Goal: Task Accomplishment & Management: Use online tool/utility

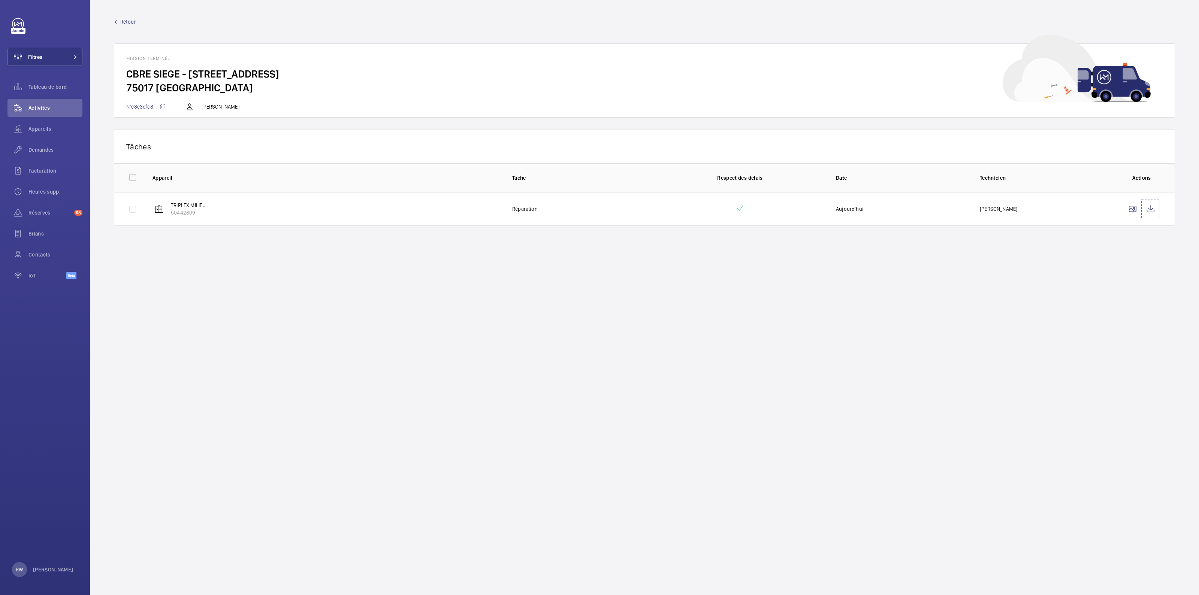
click at [599, 200] on link at bounding box center [1150, 209] width 18 height 18
click at [56, 84] on span "Tableau de bord" at bounding box center [55, 86] width 54 height 7
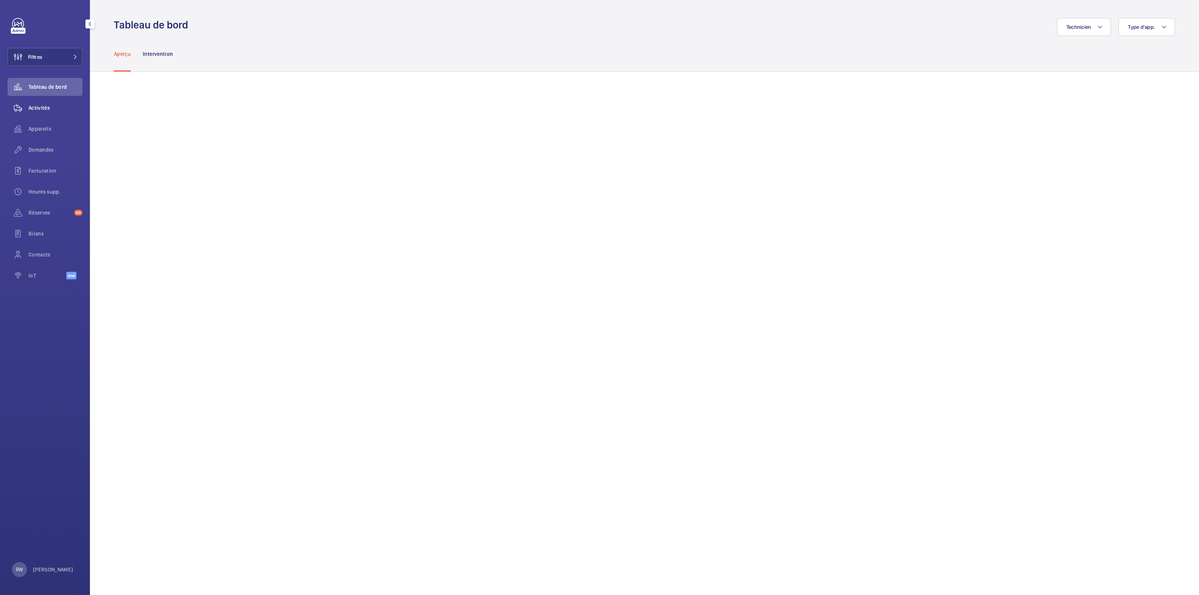
click at [38, 109] on span "Activités" at bounding box center [55, 107] width 54 height 7
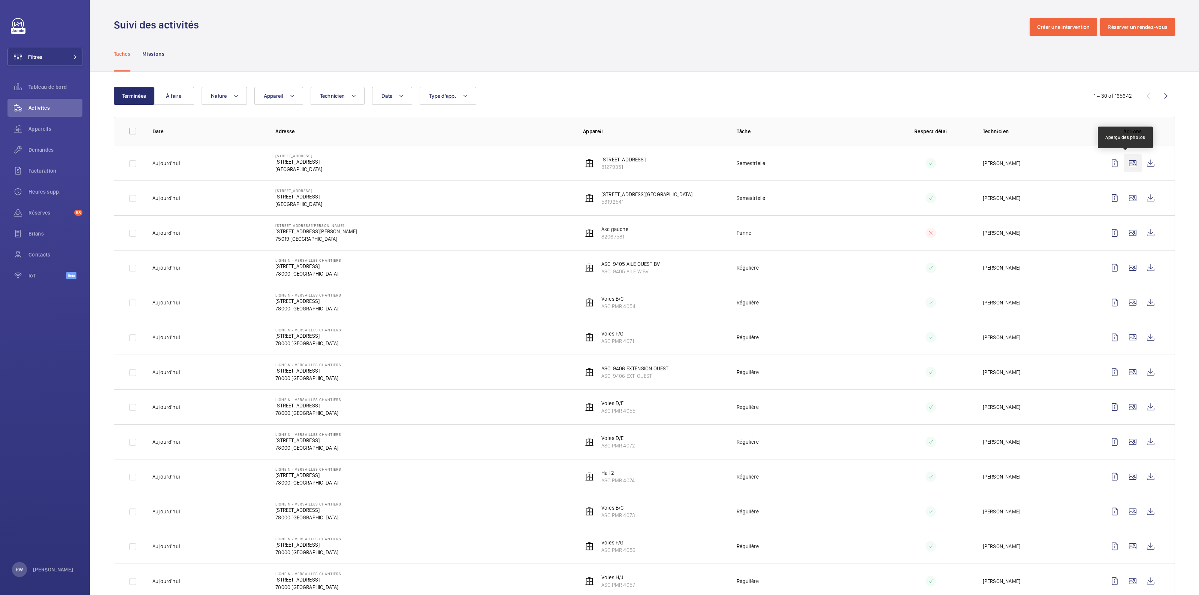
click at [599, 164] on wm-front-icon-button at bounding box center [1132, 163] width 18 height 18
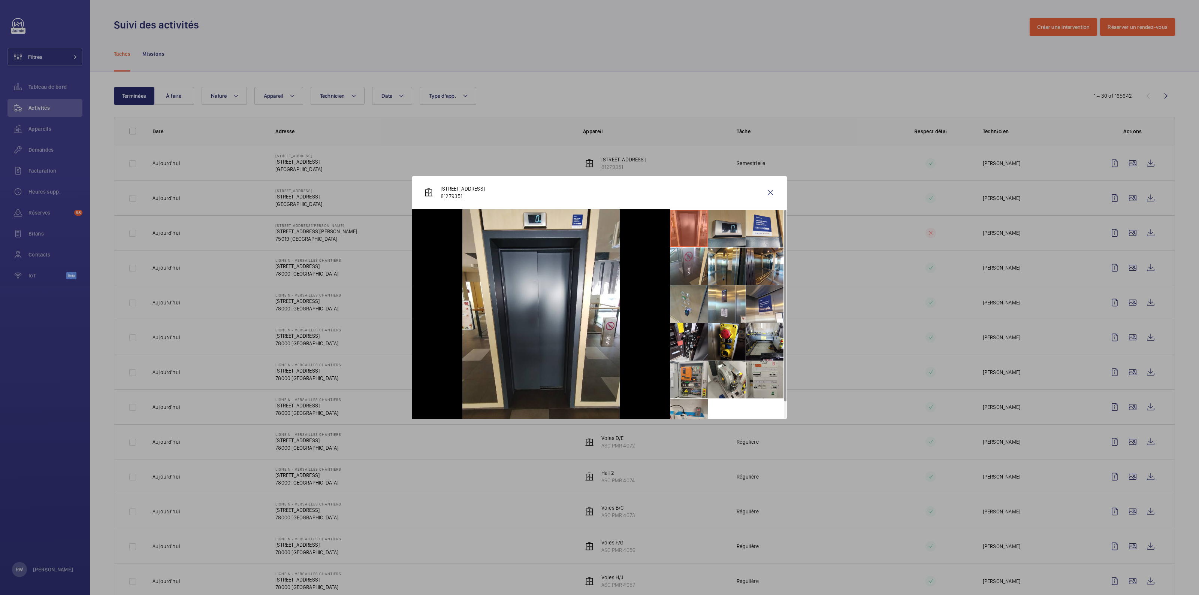
click at [599, 234] on li at bounding box center [726, 228] width 37 height 37
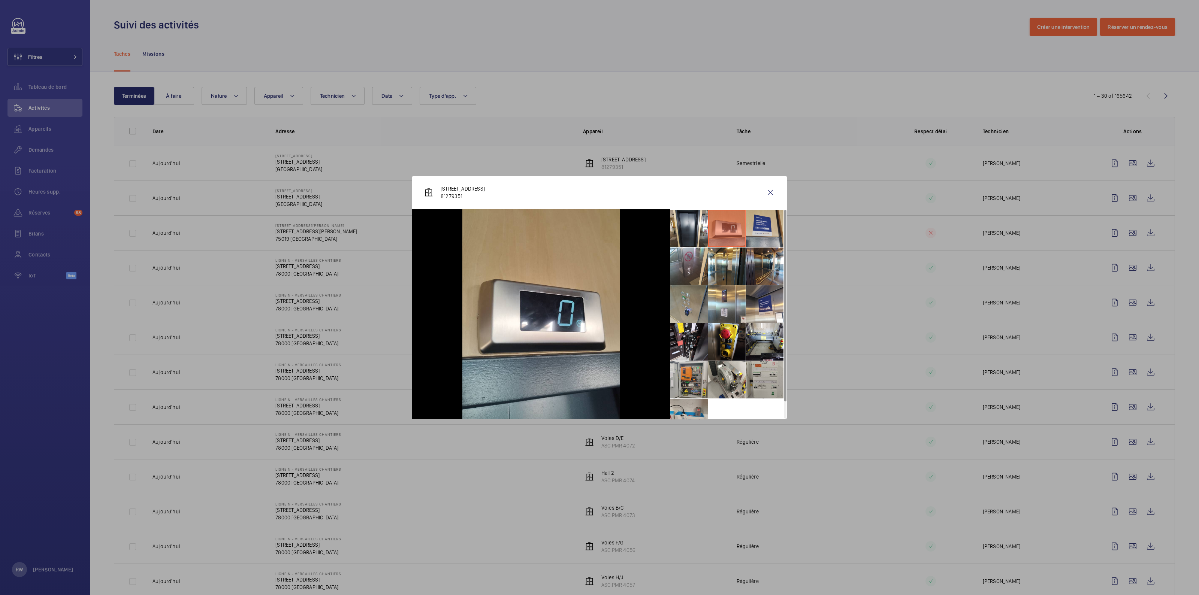
click at [599, 223] on li at bounding box center [764, 228] width 37 height 37
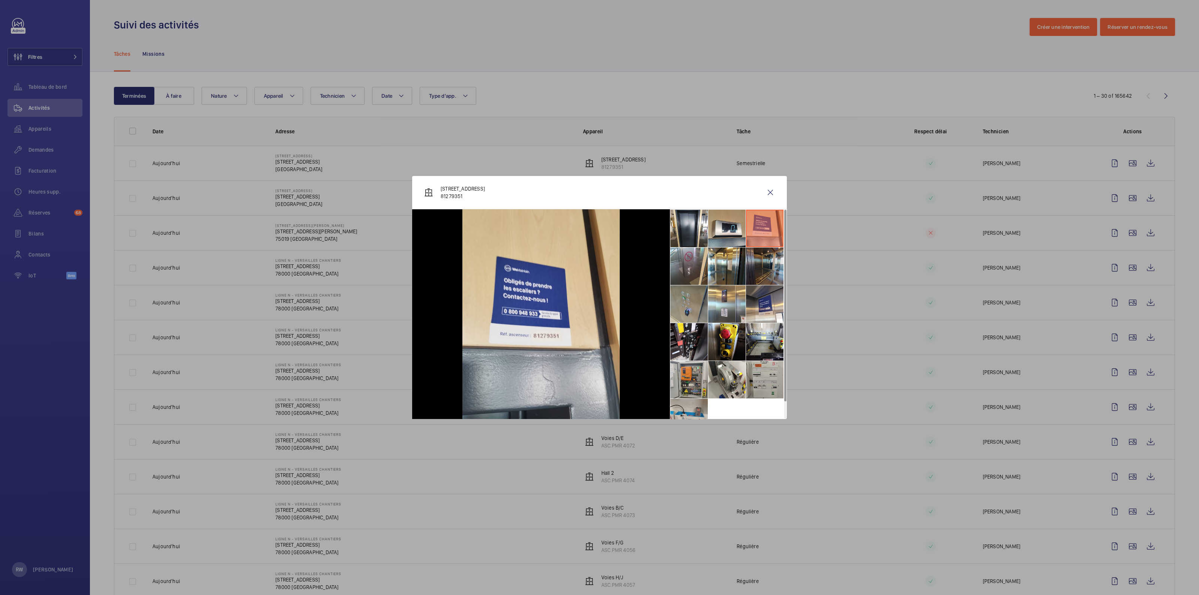
click at [599, 269] on li at bounding box center [764, 266] width 37 height 37
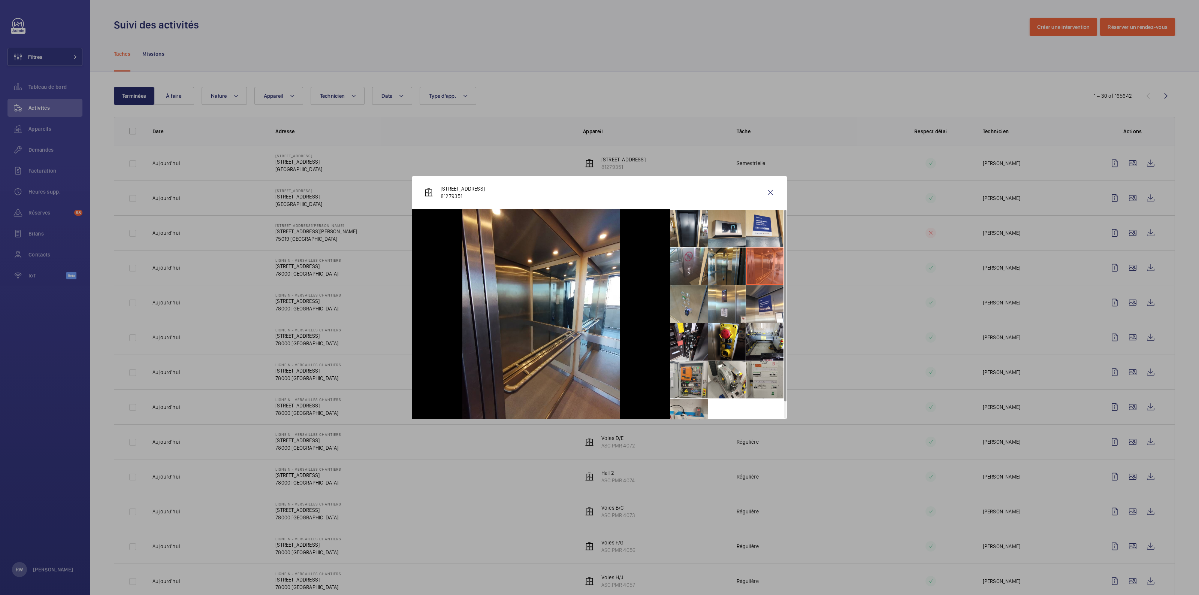
click at [599, 266] on li at bounding box center [726, 266] width 37 height 37
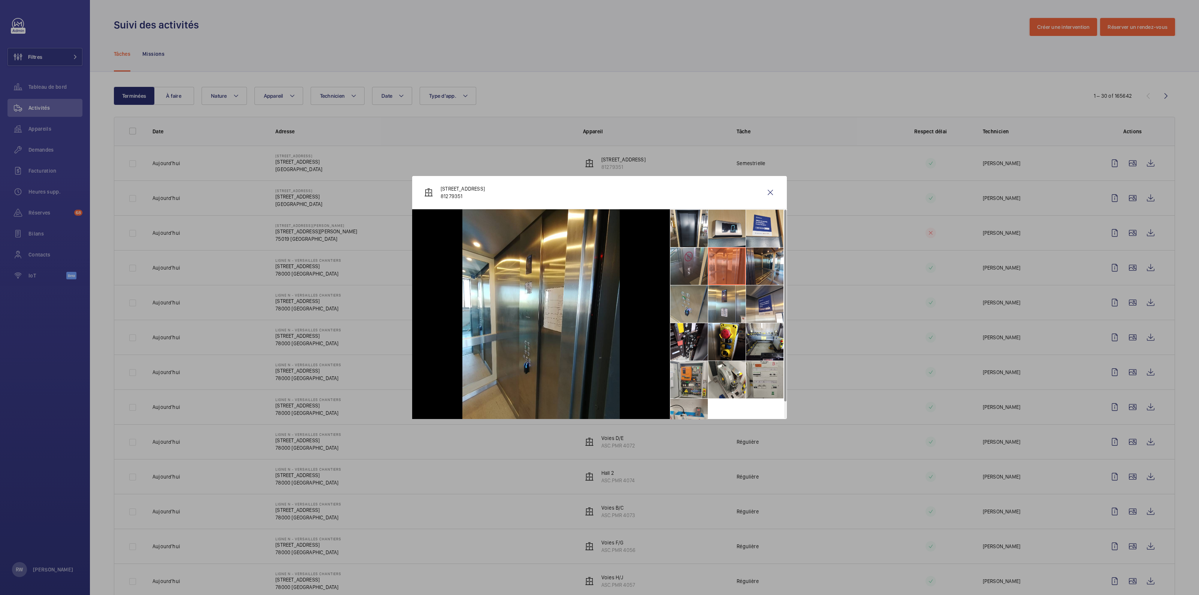
click at [599, 263] on li at bounding box center [688, 266] width 37 height 37
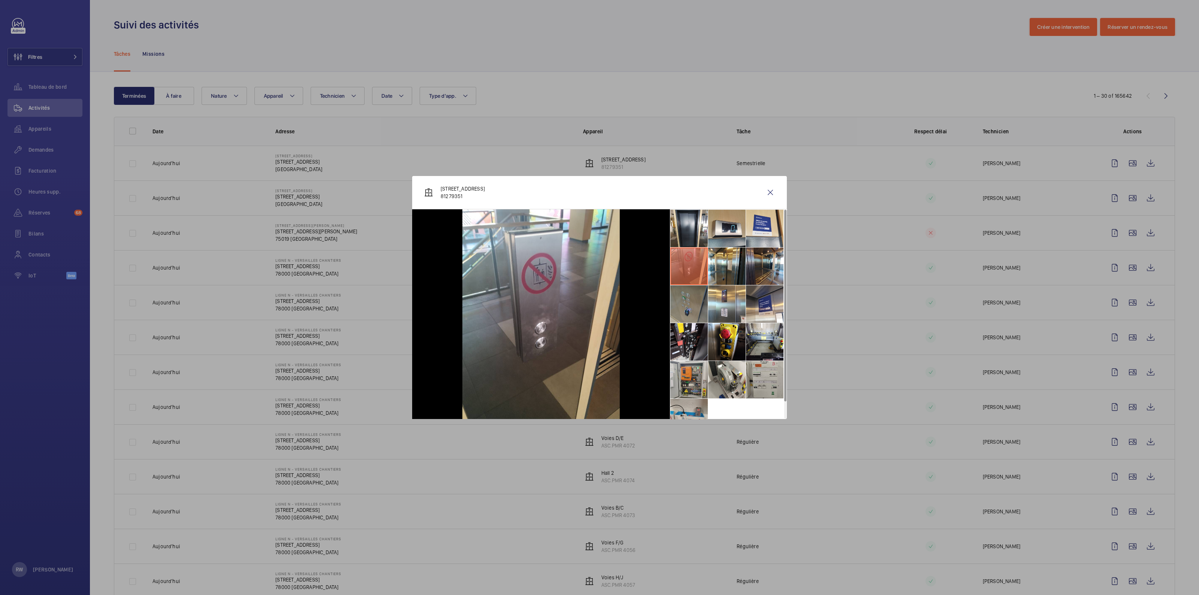
click at [599, 295] on li at bounding box center [688, 303] width 37 height 37
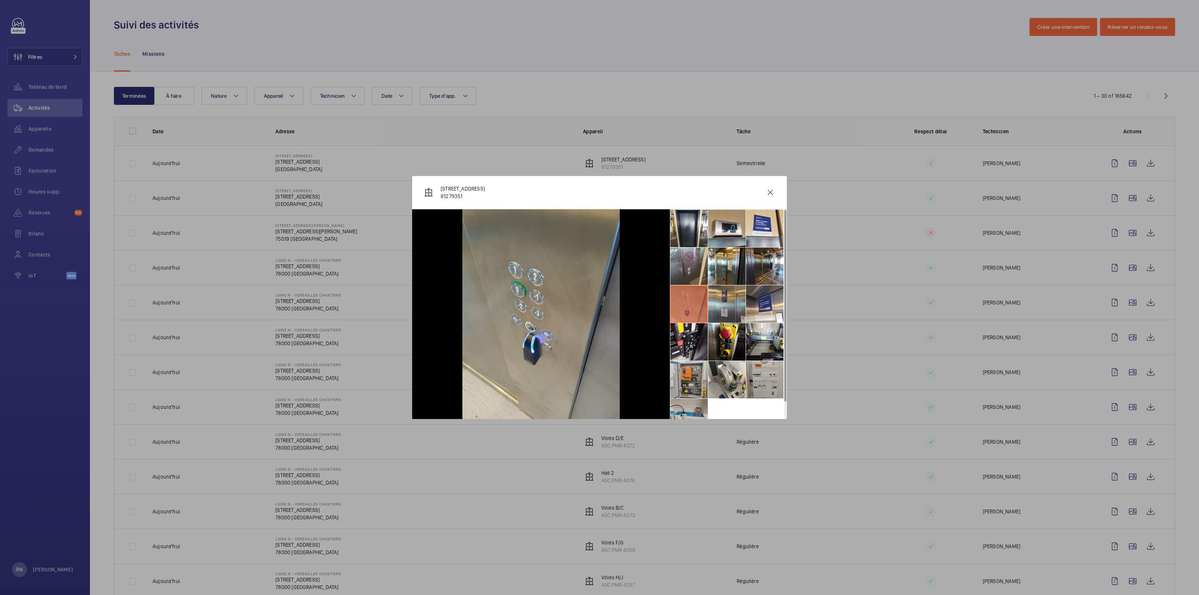
click at [599, 295] on li at bounding box center [726, 303] width 37 height 37
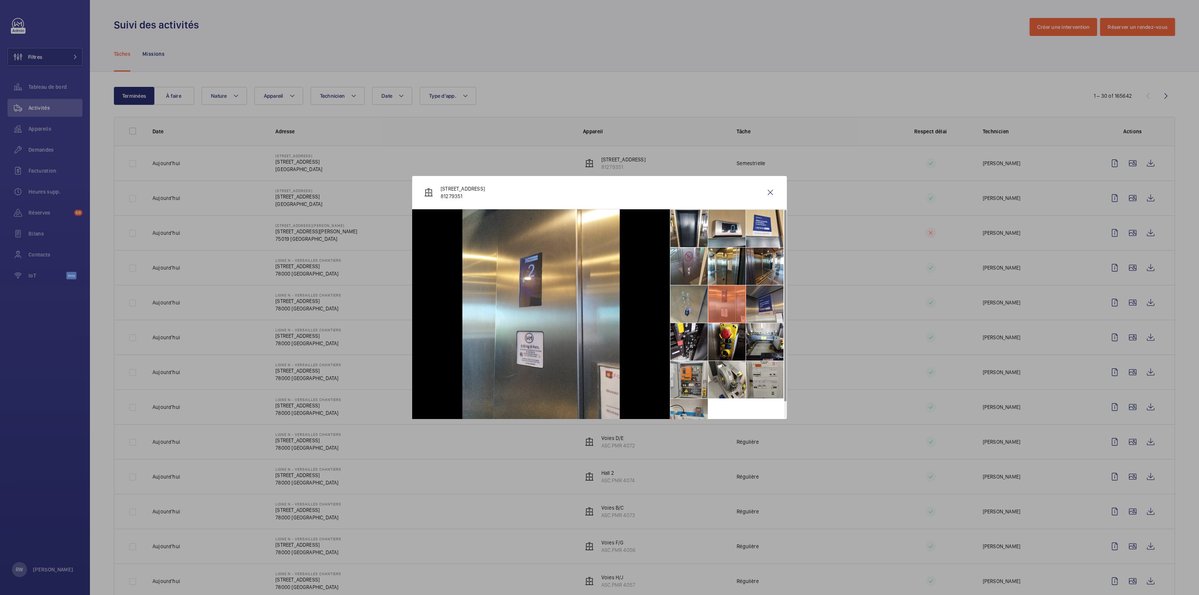
click at [599, 295] on li at bounding box center [764, 303] width 37 height 37
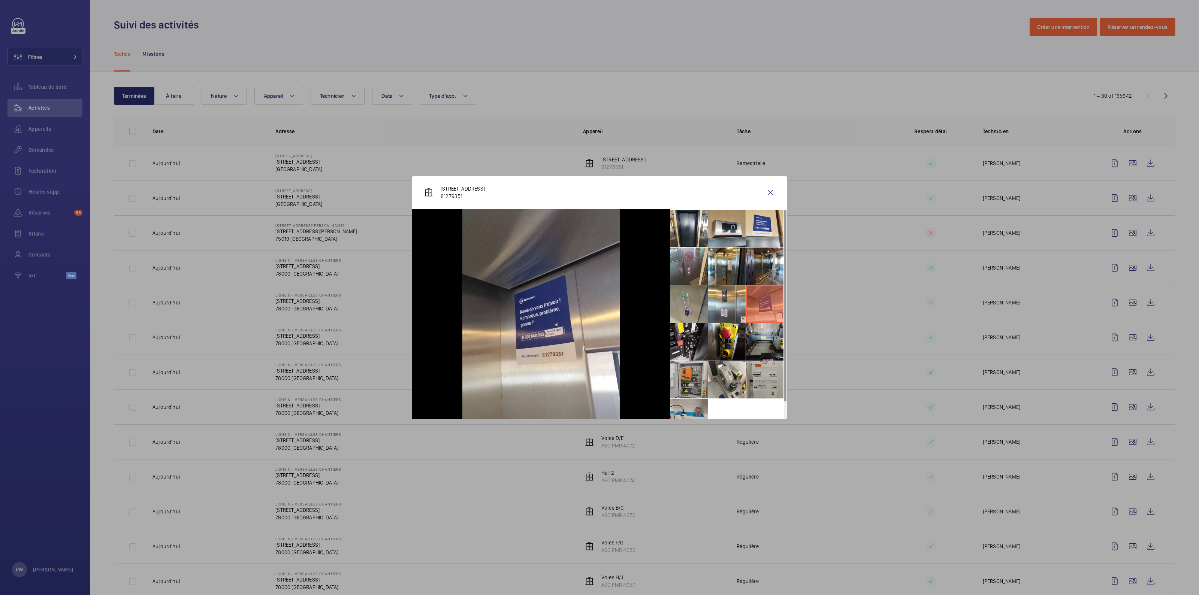
click at [599, 295] on li at bounding box center [764, 341] width 37 height 37
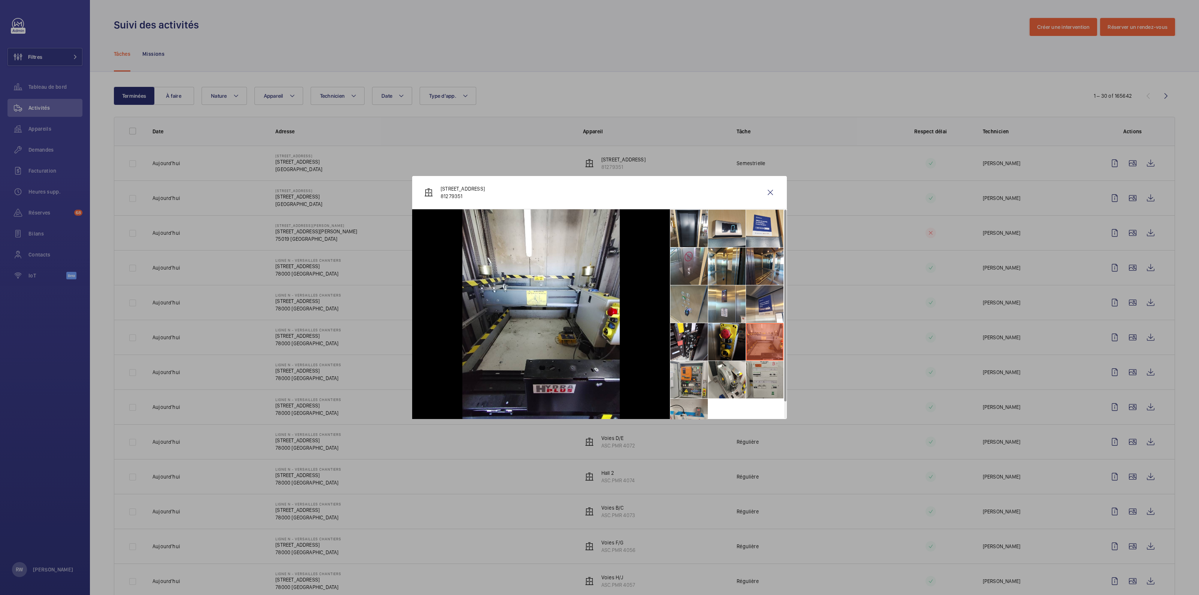
click at [599, 295] on li at bounding box center [726, 341] width 37 height 37
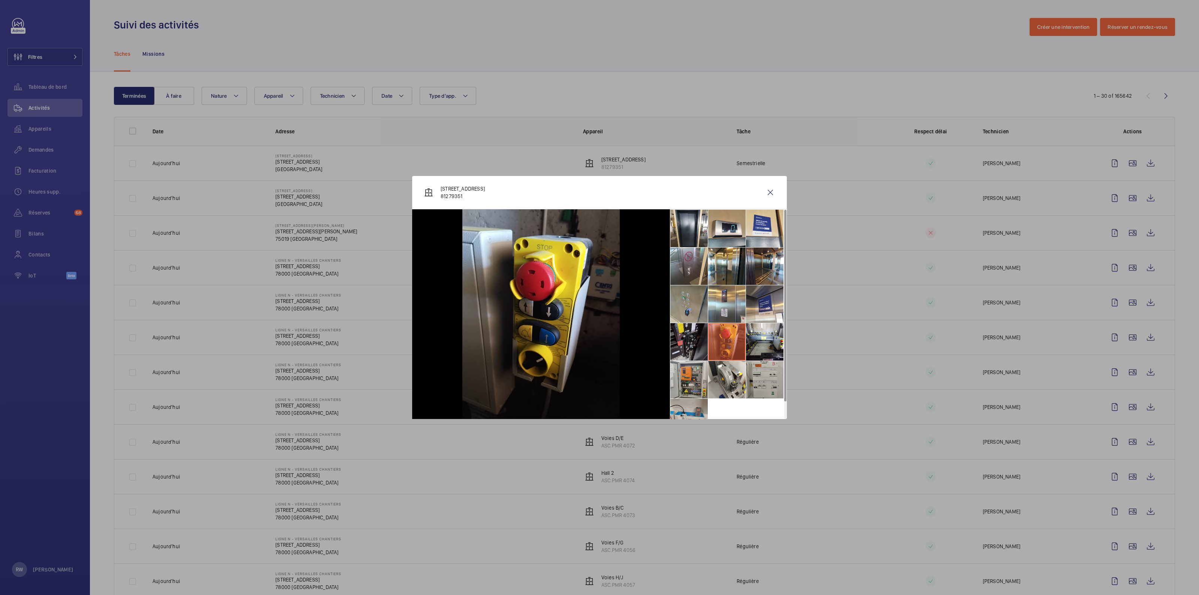
click at [599, 295] on li at bounding box center [688, 341] width 37 height 37
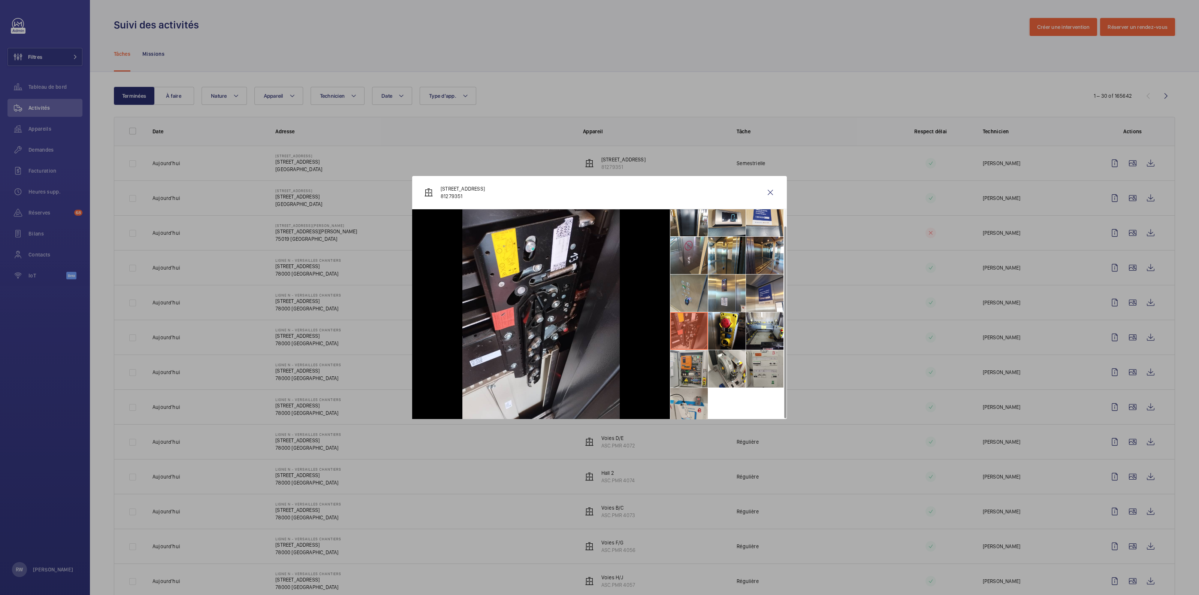
scroll to position [17, 0]
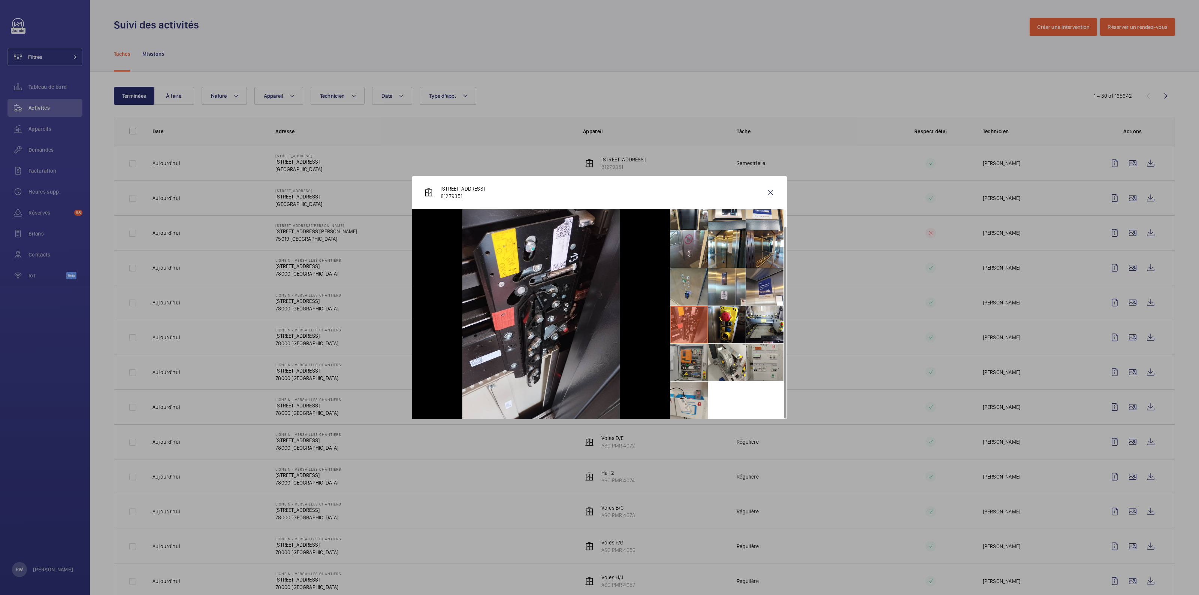
click at [599, 295] on li at bounding box center [688, 362] width 37 height 37
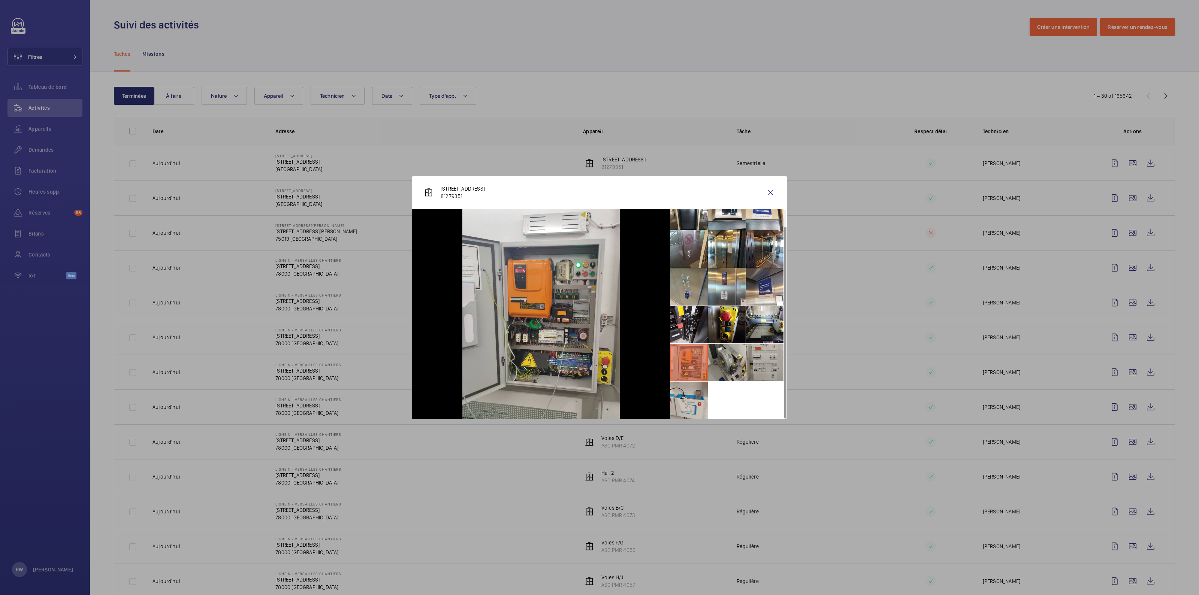
click at [599, 295] on li at bounding box center [726, 362] width 37 height 37
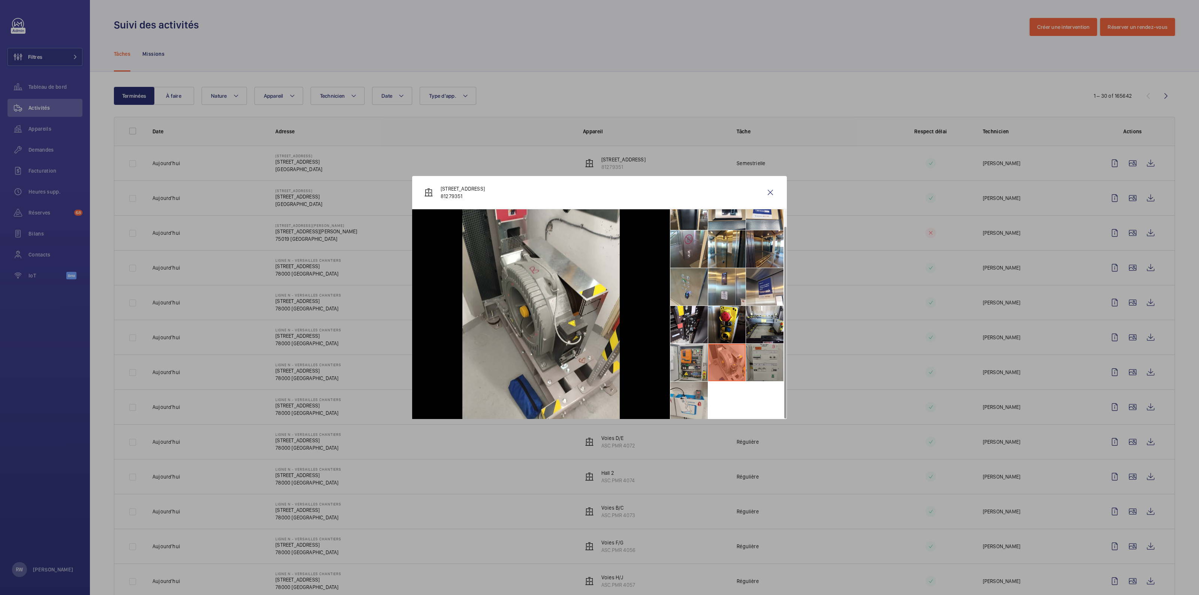
click at [599, 295] on li at bounding box center [764, 362] width 37 height 37
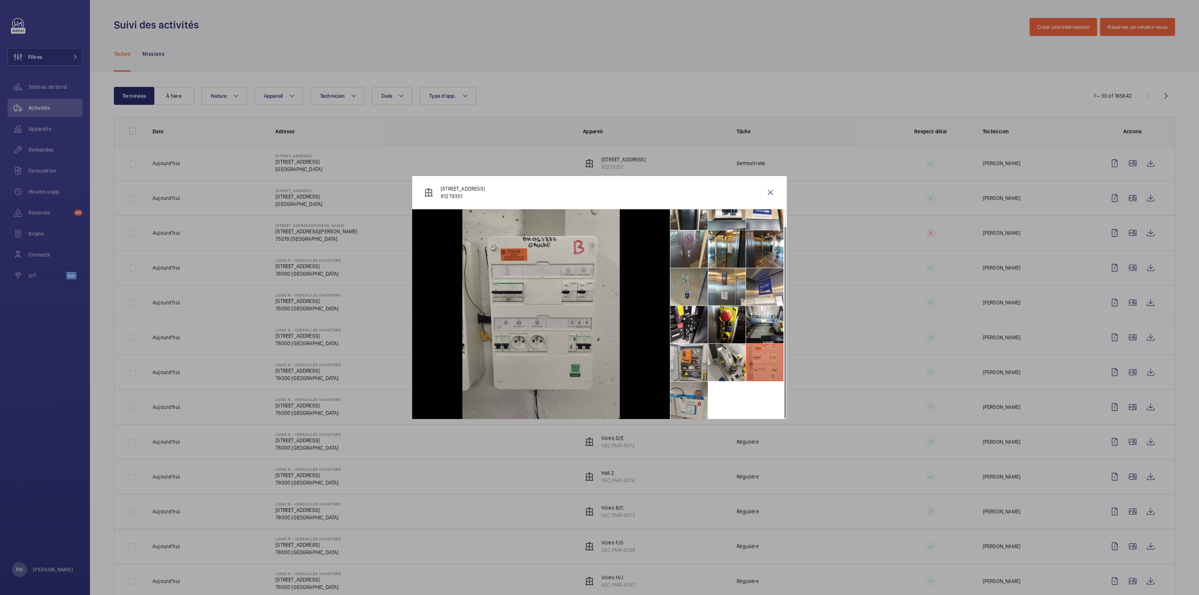
click at [599, 295] on li at bounding box center [688, 400] width 37 height 37
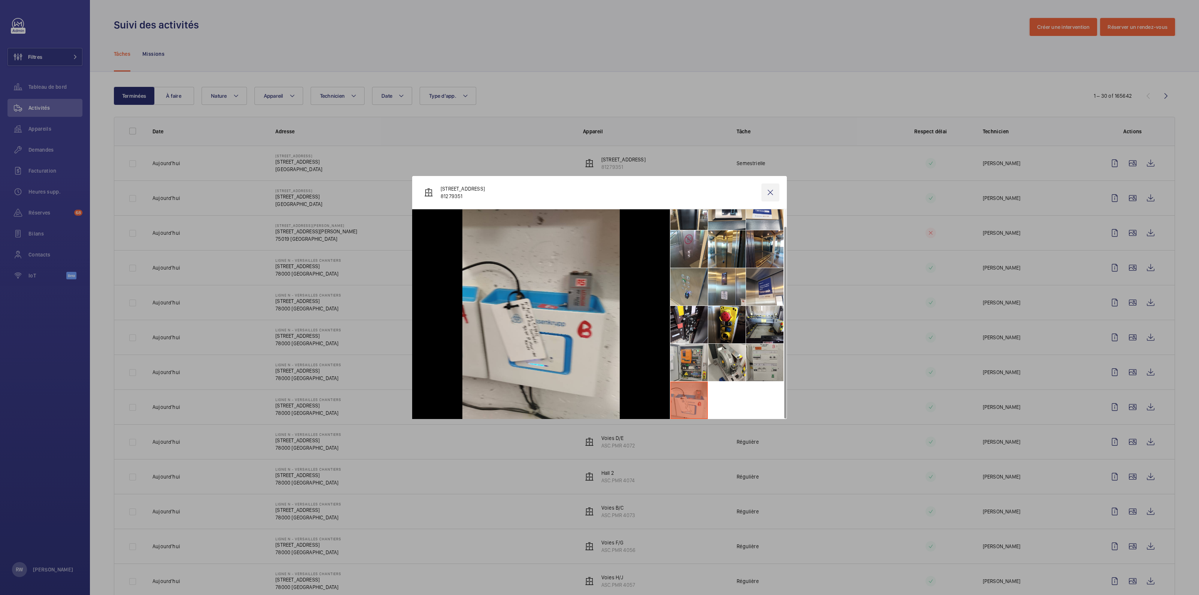
click at [599, 194] on wm-front-icon-button at bounding box center [770, 193] width 18 height 18
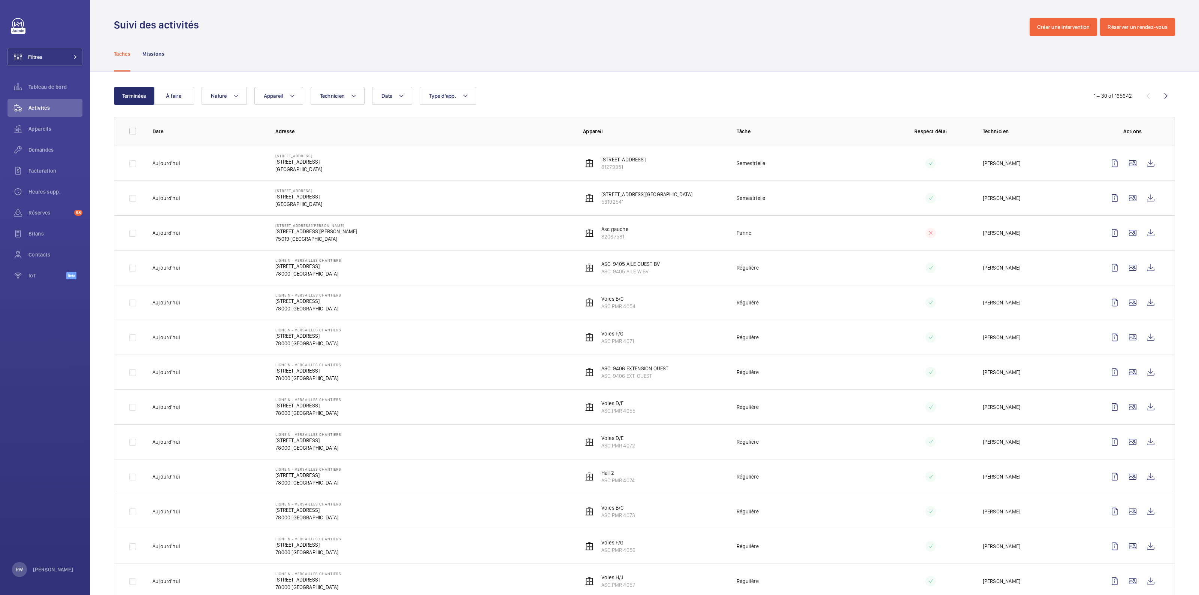
click at [572, 67] on div "Tâches Missions" at bounding box center [644, 54] width 1061 height 36
click at [599, 197] on wm-front-icon-button at bounding box center [1132, 198] width 18 height 18
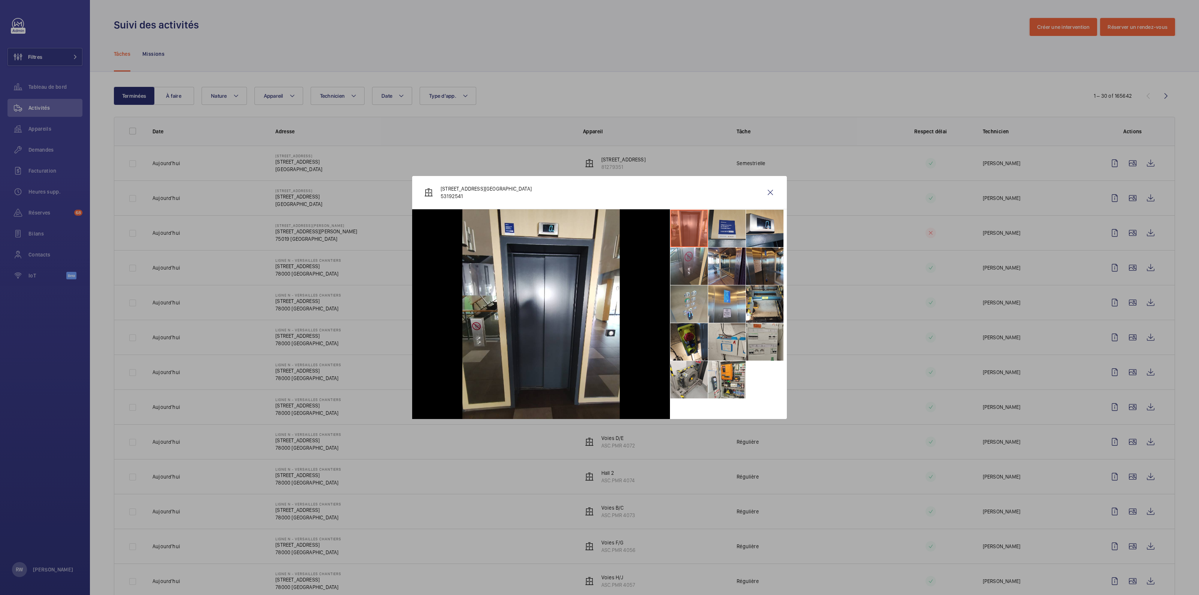
click at [599, 229] on li at bounding box center [726, 228] width 37 height 37
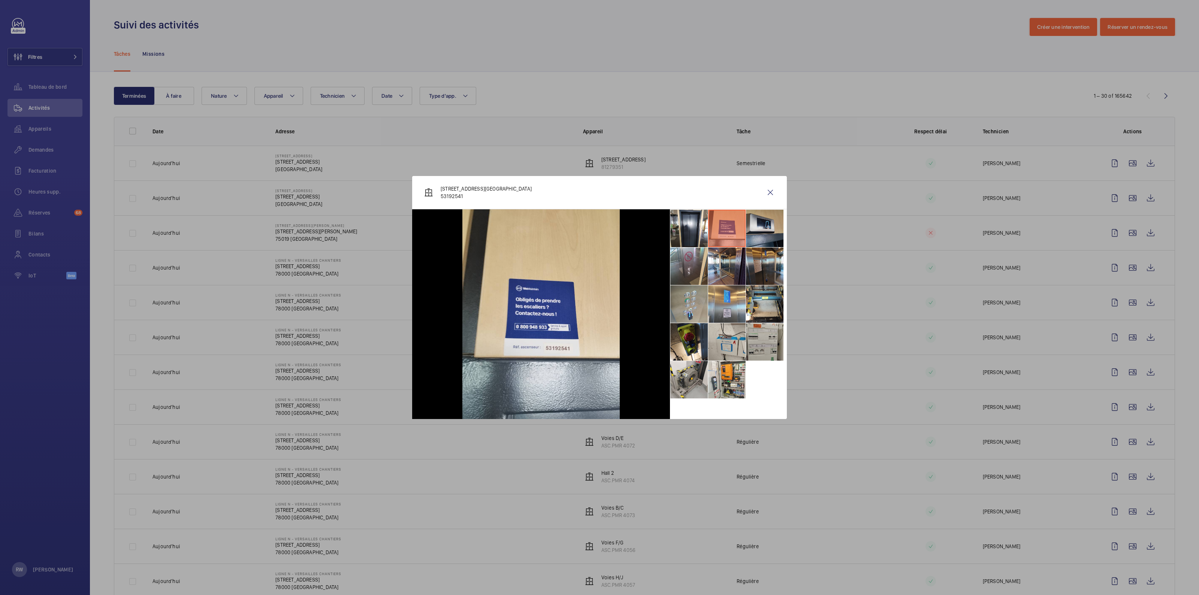
click at [599, 223] on li at bounding box center [764, 228] width 37 height 37
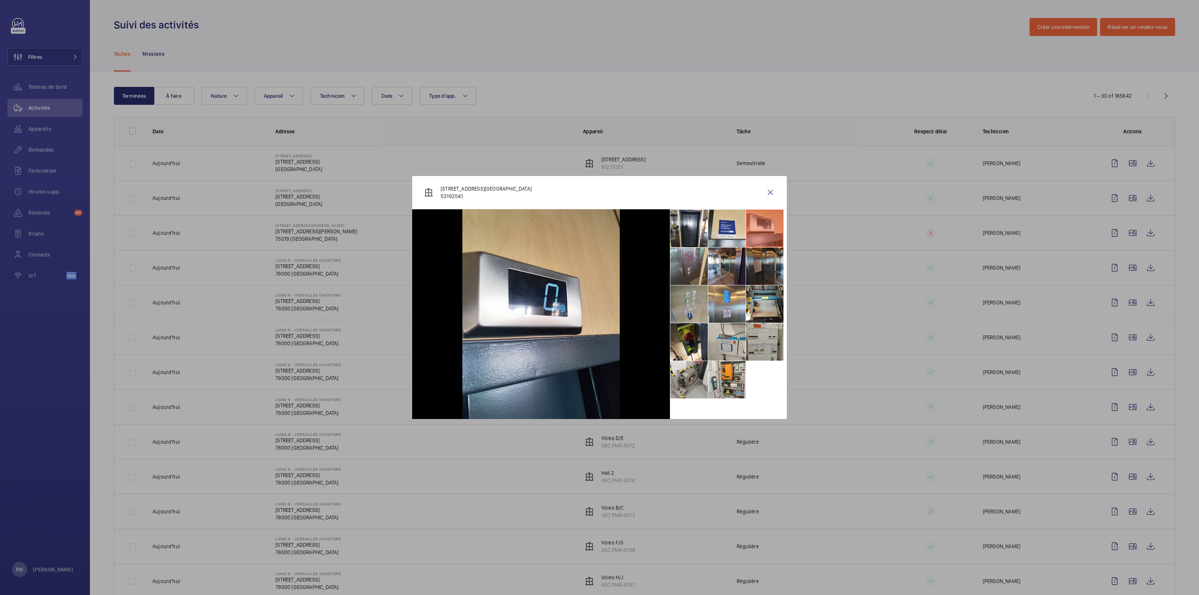
click at [599, 266] on li at bounding box center [764, 266] width 37 height 37
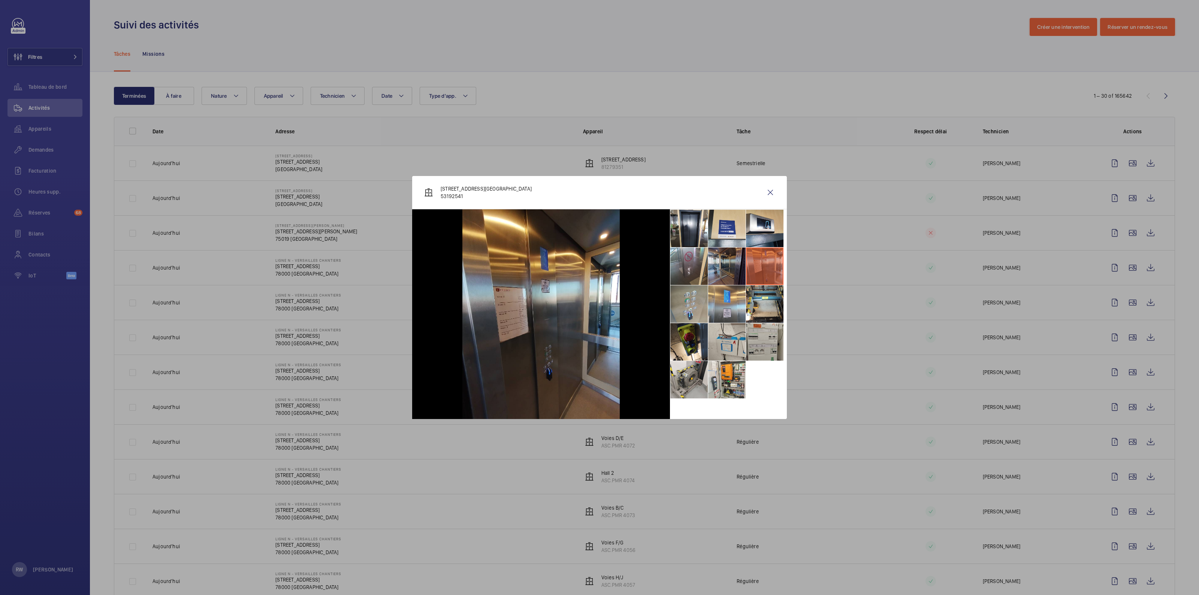
click at [599, 269] on li at bounding box center [726, 266] width 37 height 37
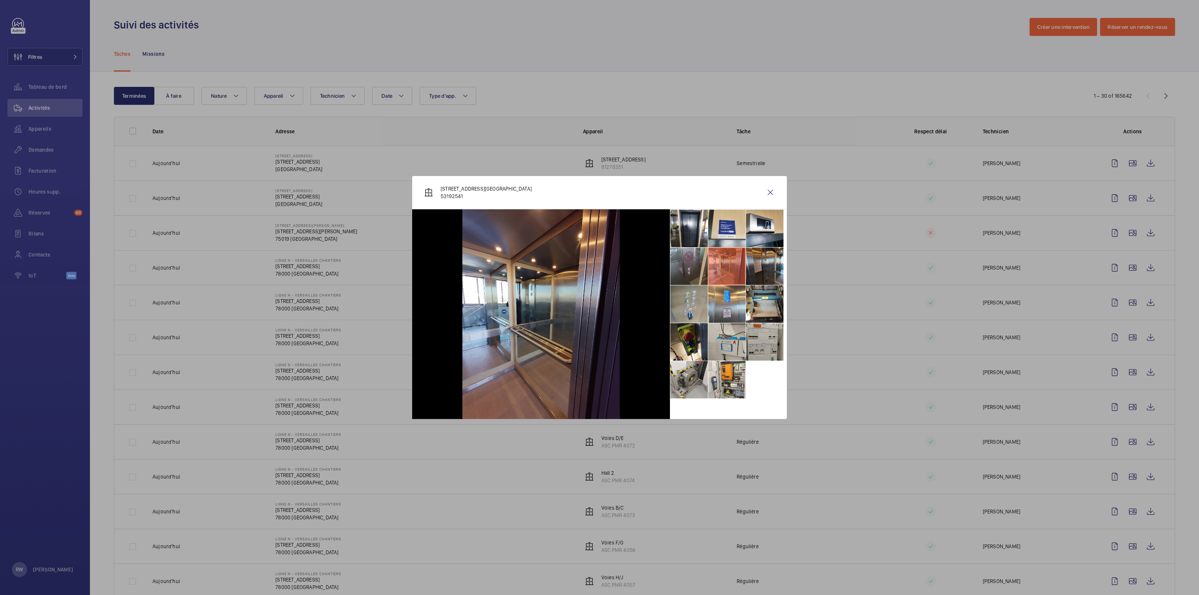
click at [599, 269] on li at bounding box center [688, 266] width 37 height 37
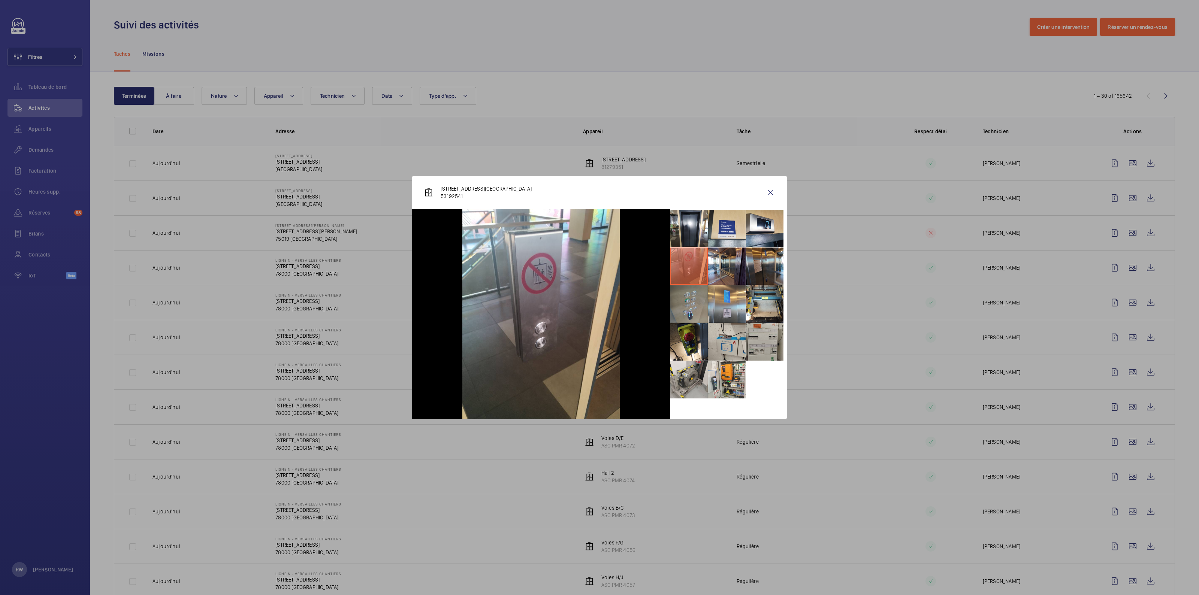
click at [599, 295] on li at bounding box center [688, 303] width 37 height 37
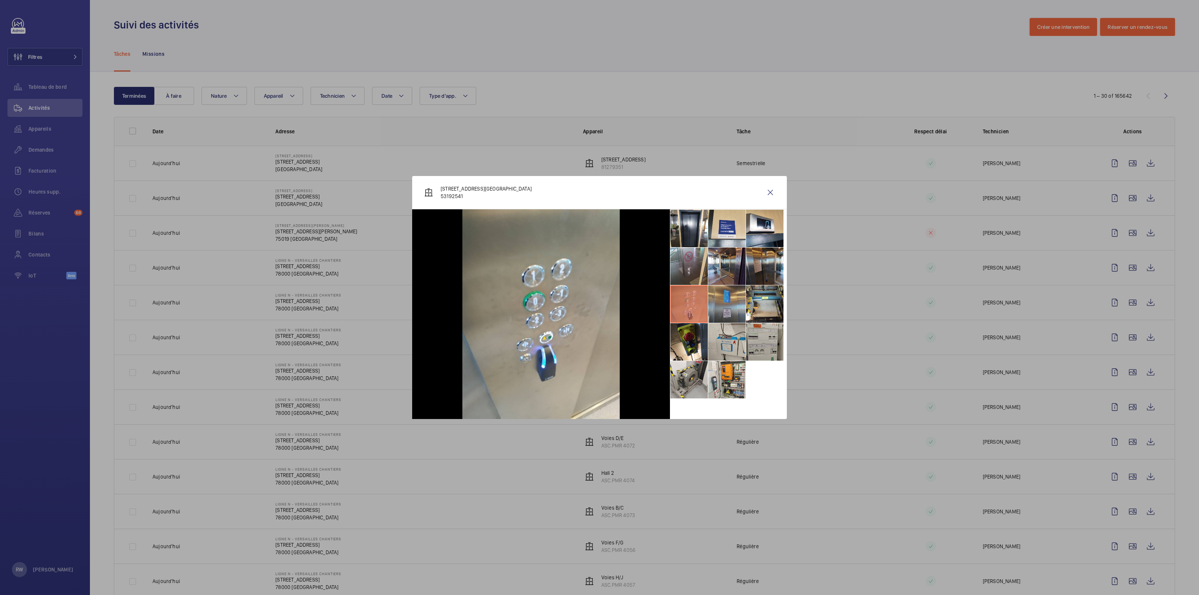
click at [599, 295] on li at bounding box center [726, 303] width 37 height 37
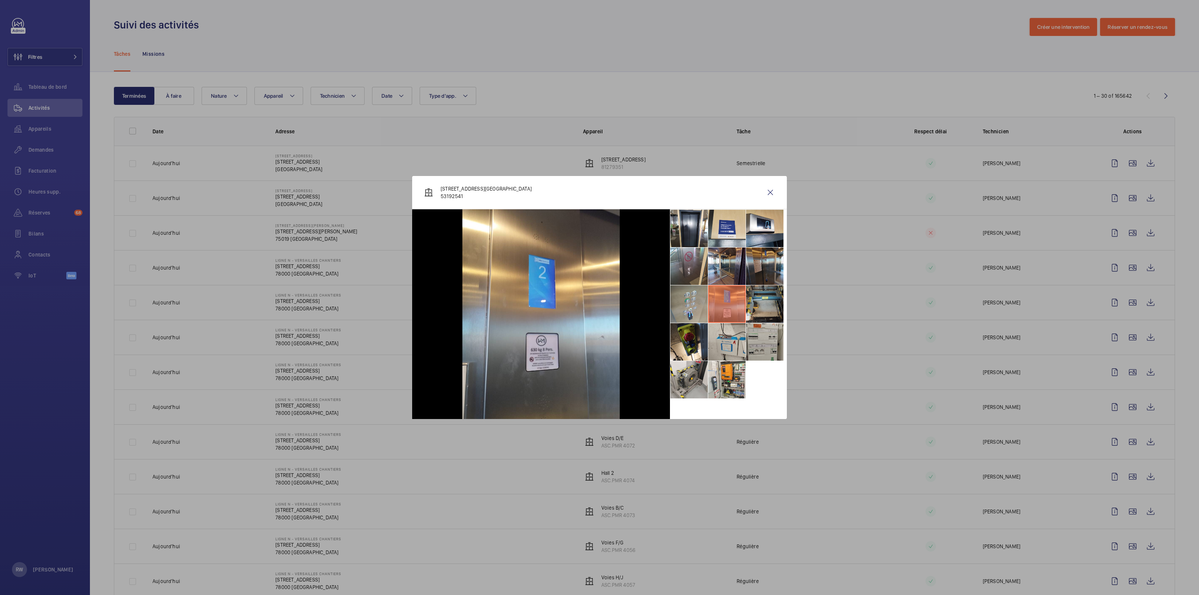
click at [599, 295] on li at bounding box center [764, 303] width 37 height 37
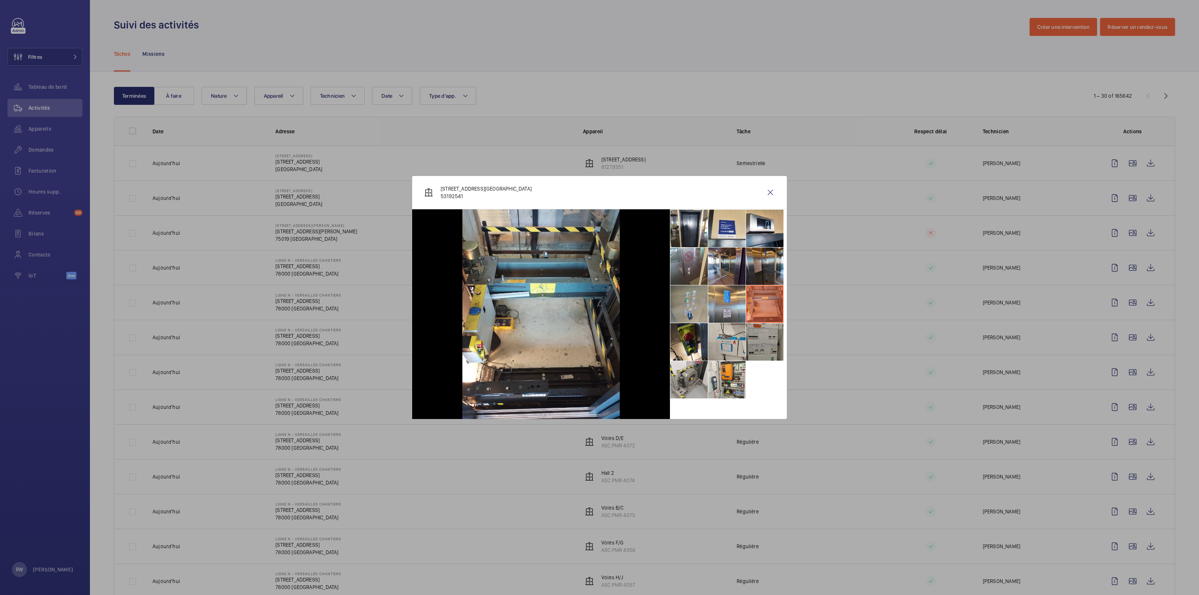
click at [599, 295] on li at bounding box center [764, 341] width 37 height 37
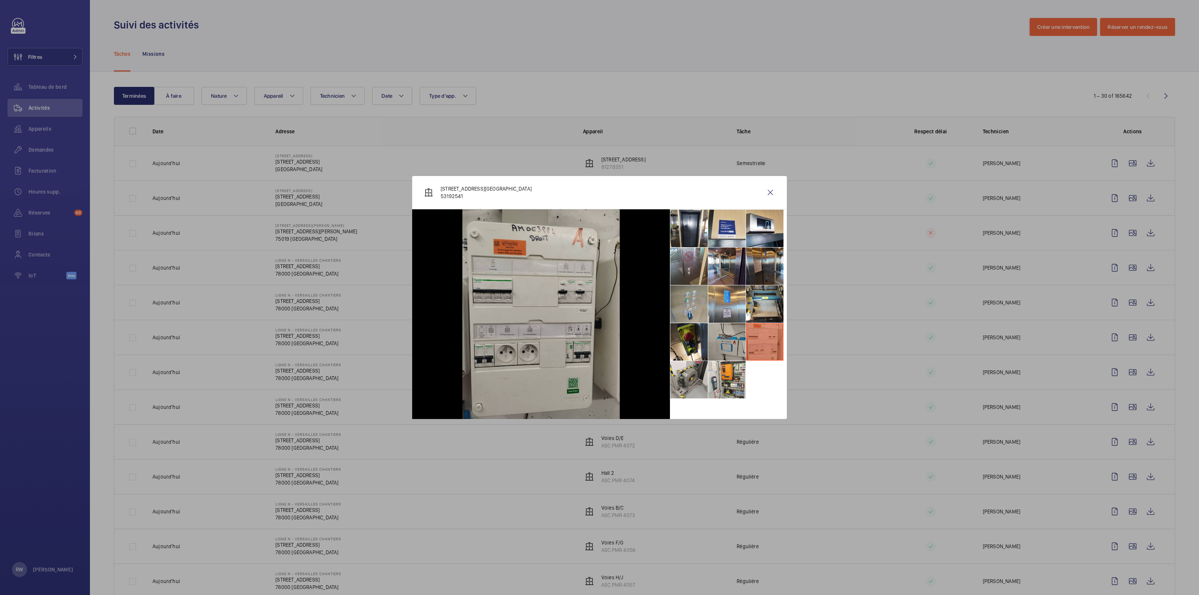
click at [599, 295] on li at bounding box center [726, 341] width 37 height 37
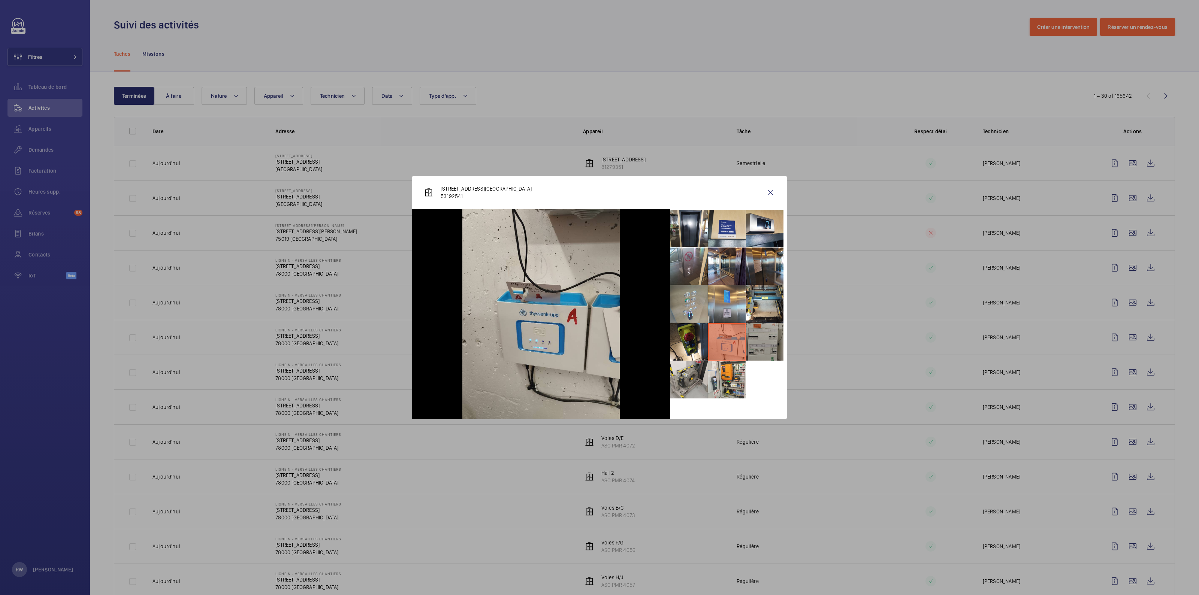
click at [599, 295] on li at bounding box center [764, 341] width 37 height 37
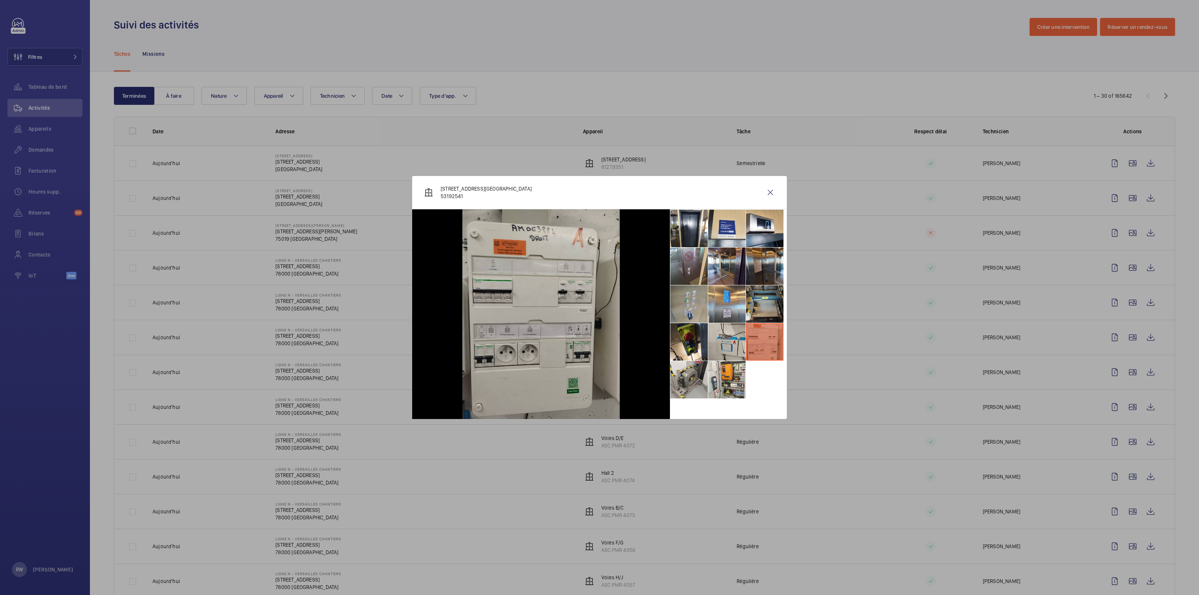
click at [599, 295] on li at bounding box center [764, 303] width 37 height 37
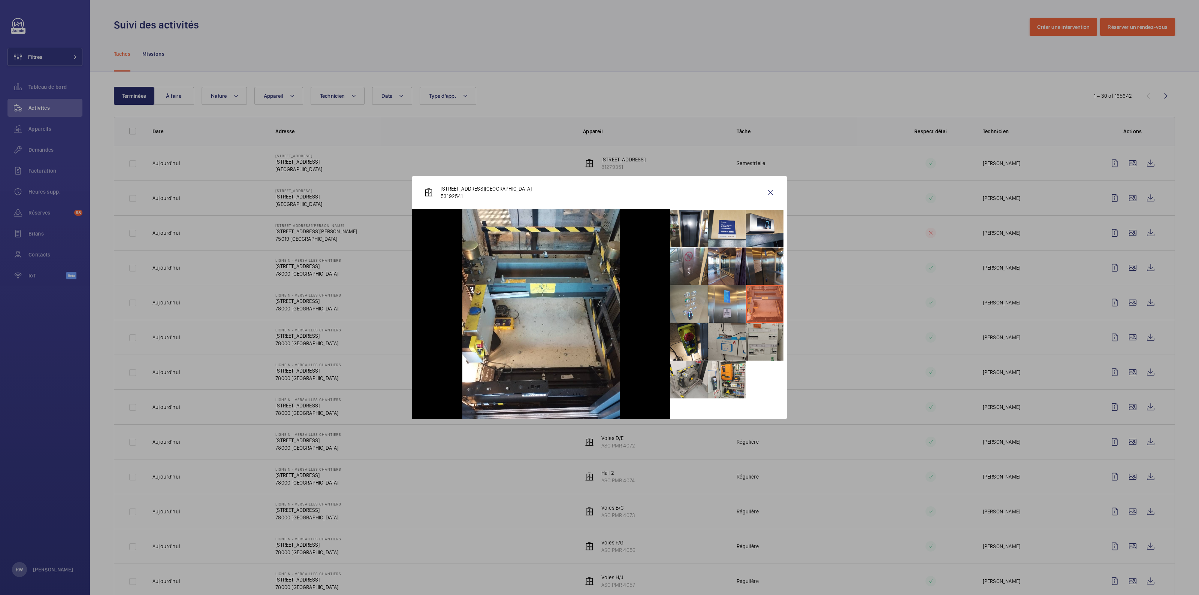
click at [599, 295] on li at bounding box center [726, 341] width 37 height 37
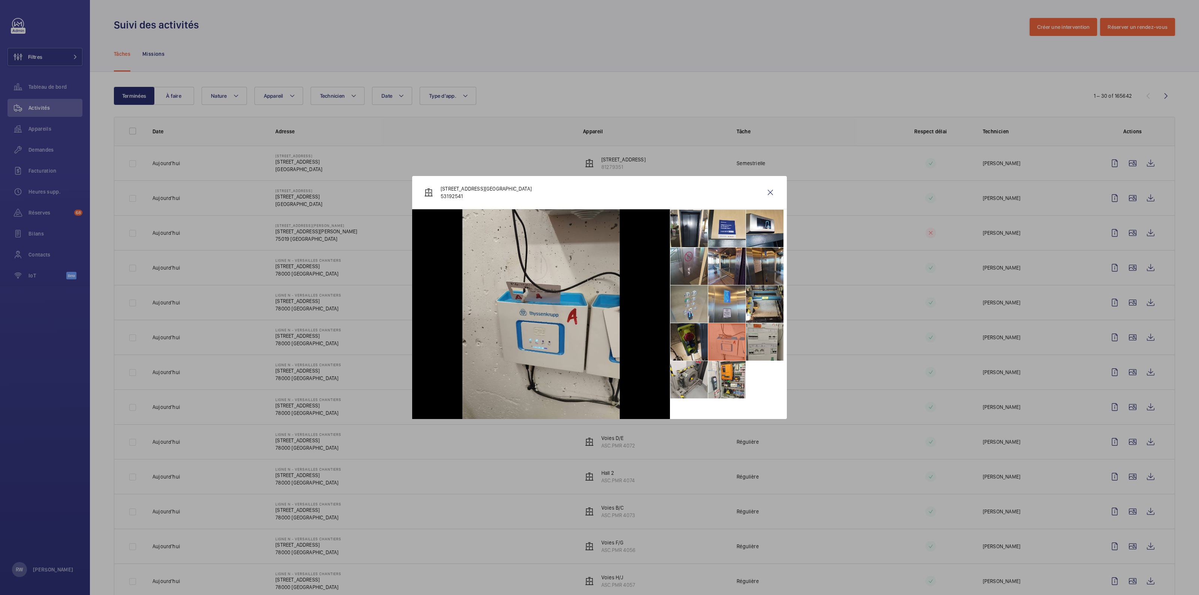
click at [599, 295] on li at bounding box center [688, 341] width 37 height 37
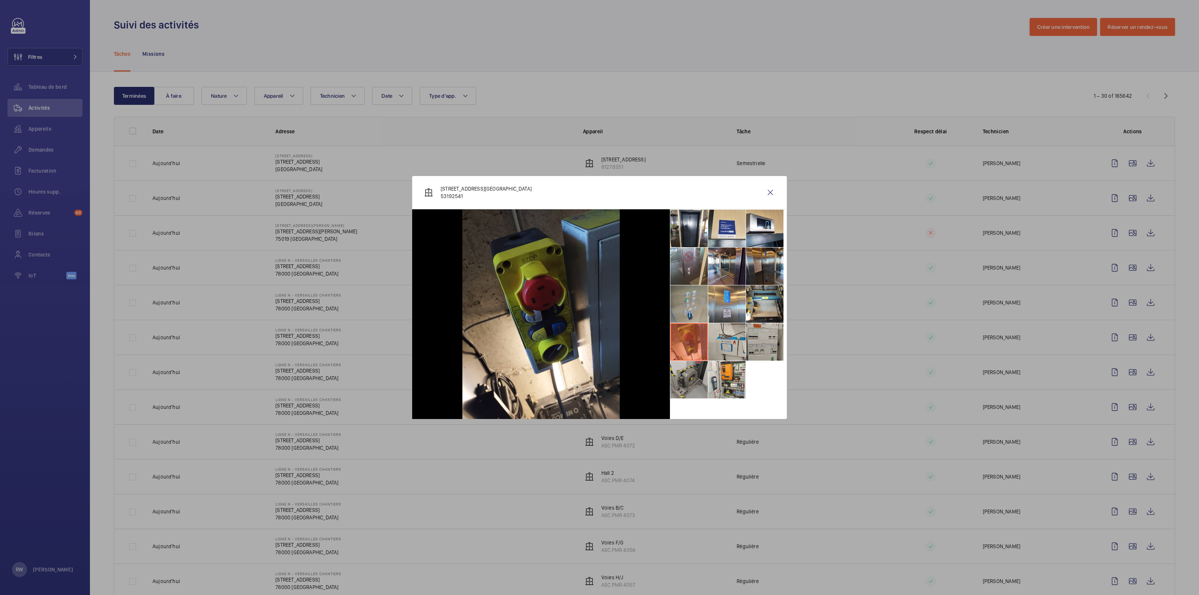
click at [599, 295] on li at bounding box center [688, 379] width 37 height 37
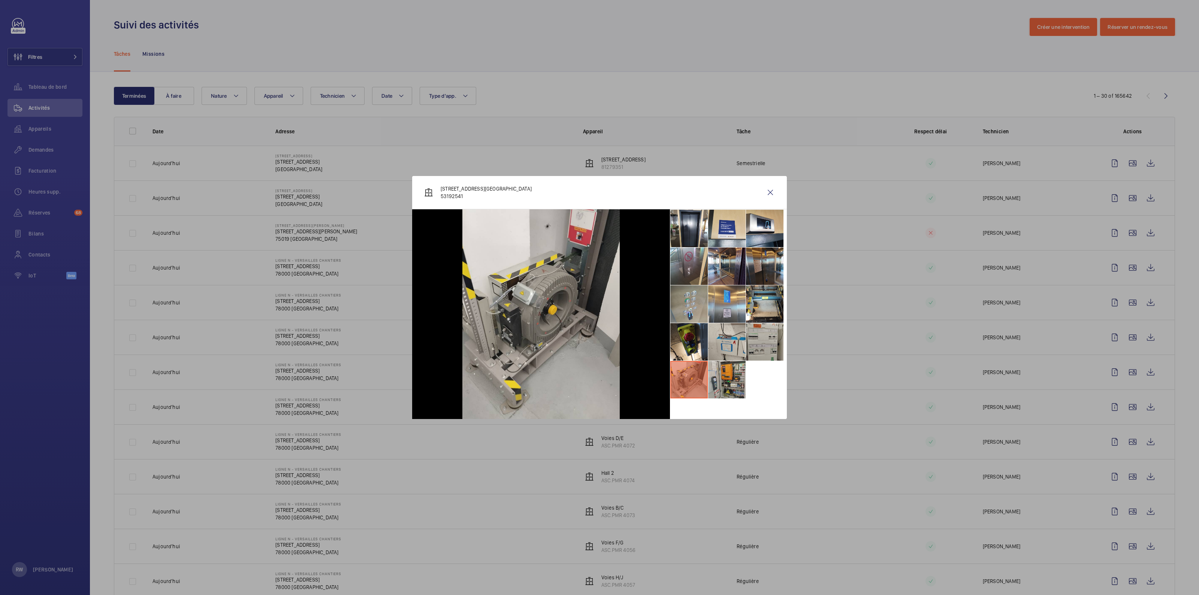
click at [599, 295] on li at bounding box center [726, 379] width 37 height 37
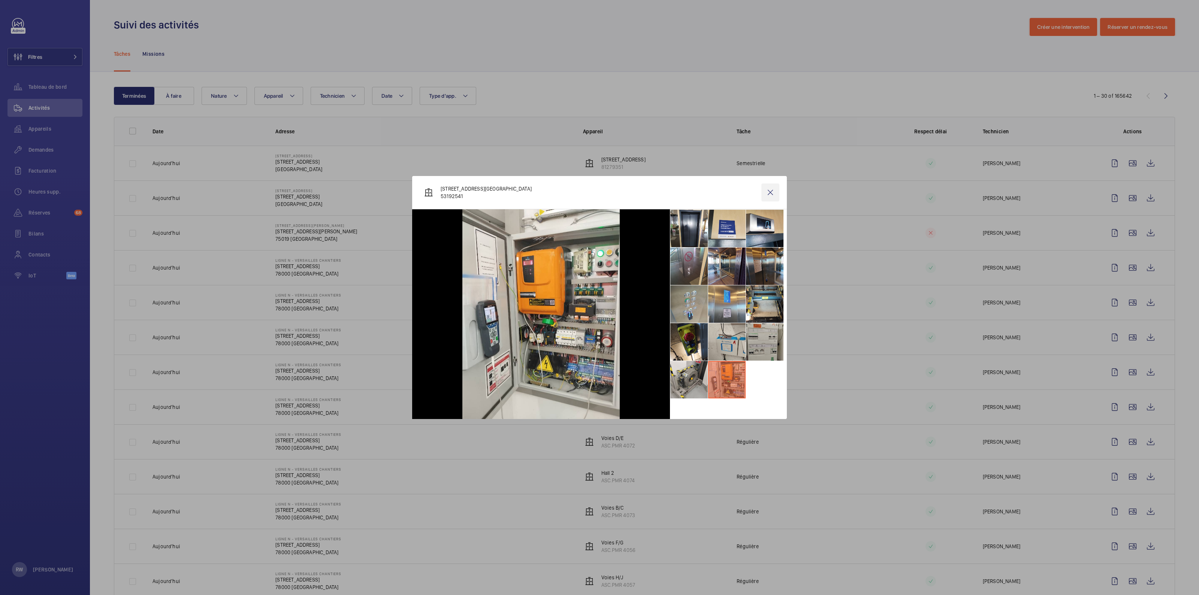
click at [599, 192] on wm-front-icon-button at bounding box center [770, 193] width 18 height 18
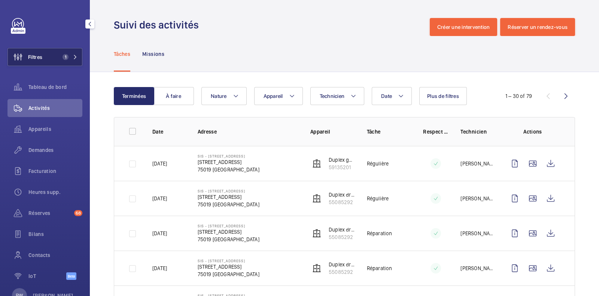
click at [53, 56] on button "Filtres 1" at bounding box center [44, 57] width 75 height 18
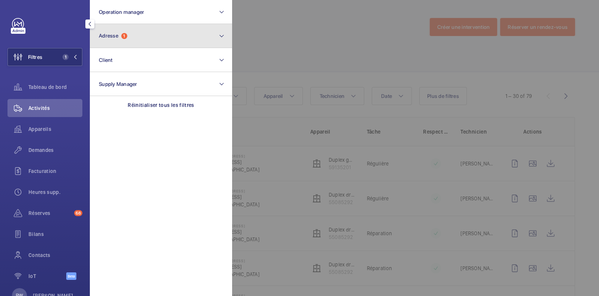
click at [125, 40] on button "Adresse 1" at bounding box center [161, 36] width 142 height 24
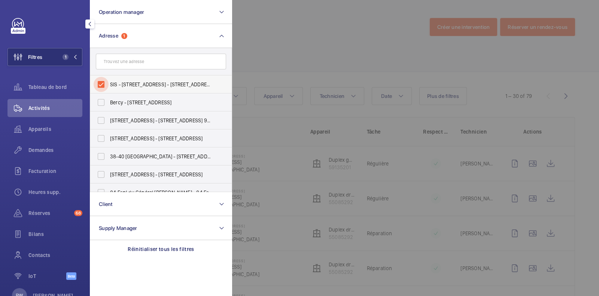
click at [106, 83] on input "SIS - [STREET_ADDRESS] - [STREET_ADDRESS]" at bounding box center [101, 84] width 15 height 15
checkbox input "false"
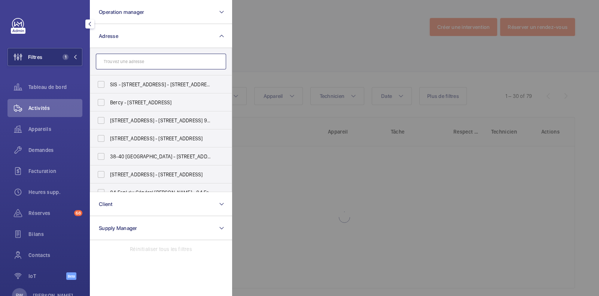
click at [125, 62] on input "text" at bounding box center [161, 62] width 130 height 16
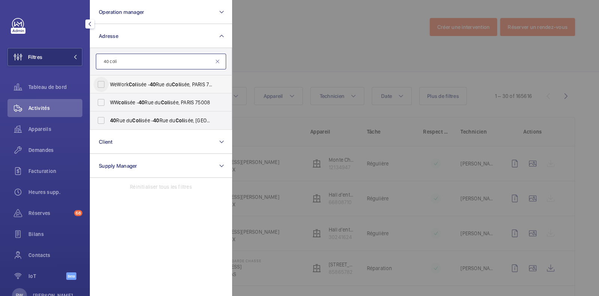
type input "40 coli"
click at [100, 85] on input "WeWork Coli sée - [STREET_ADDRESS]" at bounding box center [101, 84] width 15 height 15
checkbox input "true"
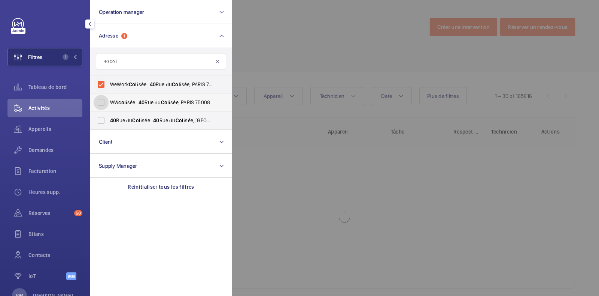
click at [106, 101] on input "WW coli sée - [STREET_ADDRESS]" at bounding box center [101, 102] width 15 height 15
checkbox input "true"
click at [106, 120] on input "[STREET_ADDRESS] - [STREET_ADDRESS]" at bounding box center [101, 120] width 15 height 15
checkbox input "true"
click at [363, 48] on div at bounding box center [531, 148] width 599 height 296
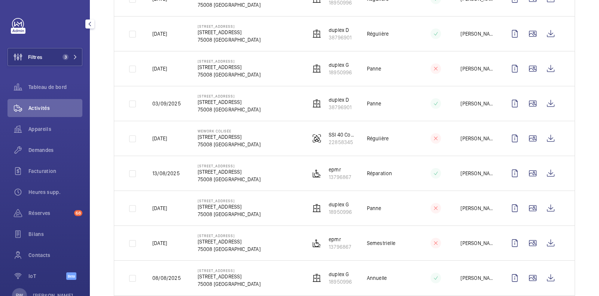
scroll to position [281, 0]
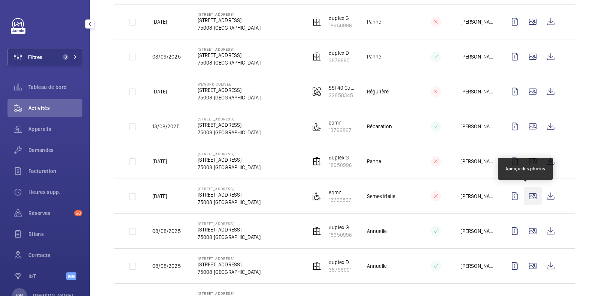
click at [528, 197] on wm-front-icon-button at bounding box center [533, 196] width 18 height 18
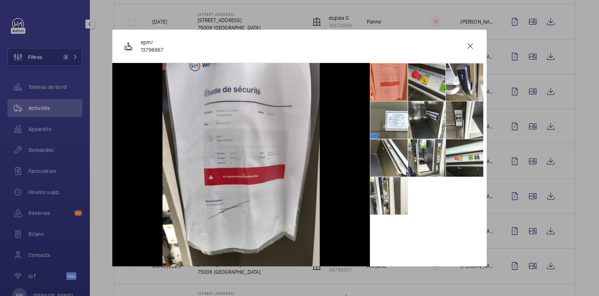
click at [424, 88] on li at bounding box center [426, 81] width 37 height 37
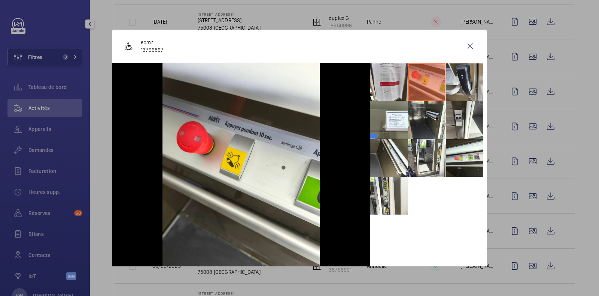
click at [460, 87] on li at bounding box center [464, 81] width 37 height 37
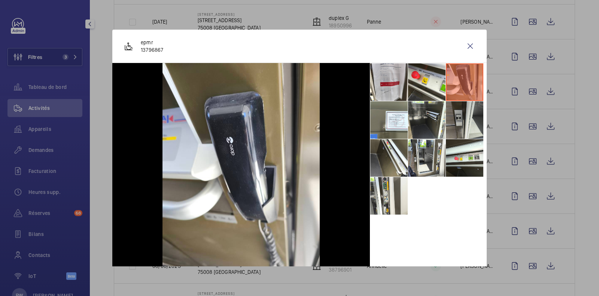
click at [456, 124] on li at bounding box center [464, 119] width 37 height 37
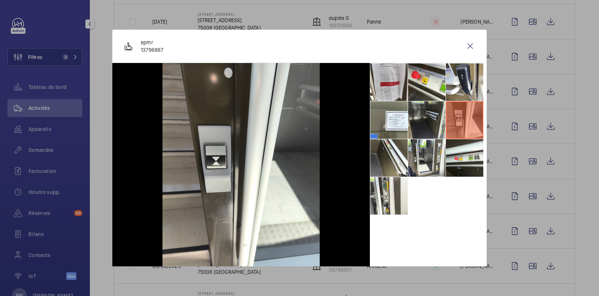
click at [410, 117] on li at bounding box center [426, 119] width 37 height 37
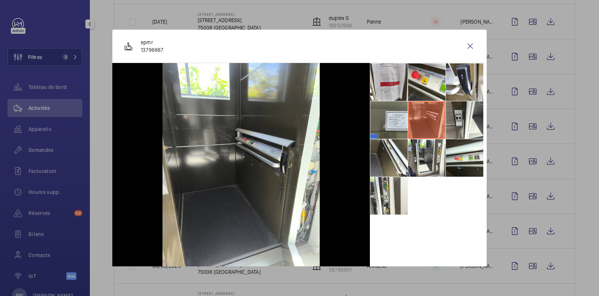
click at [385, 122] on li at bounding box center [388, 119] width 37 height 37
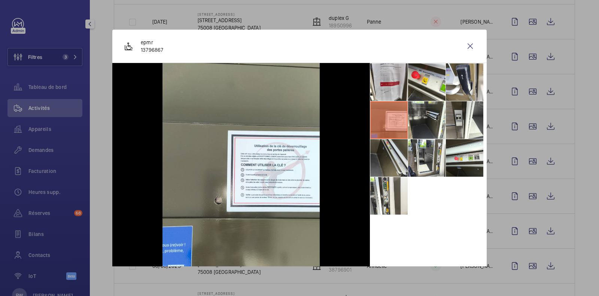
click at [378, 160] on li at bounding box center [388, 157] width 37 height 37
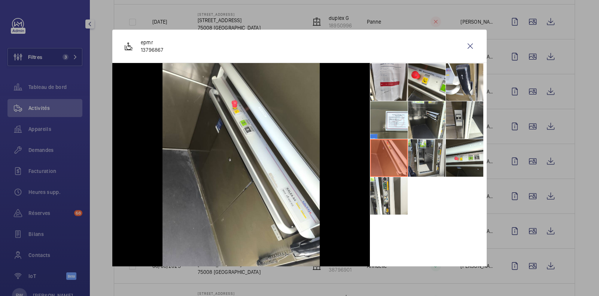
click at [421, 156] on li at bounding box center [426, 157] width 37 height 37
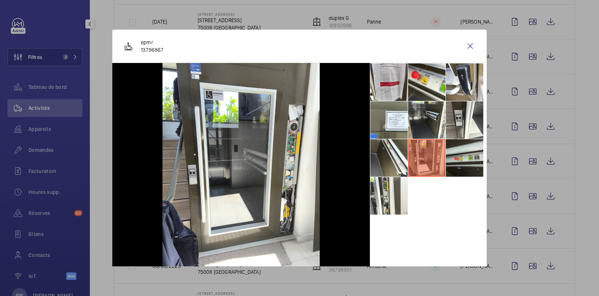
click at [454, 154] on li at bounding box center [464, 157] width 37 height 37
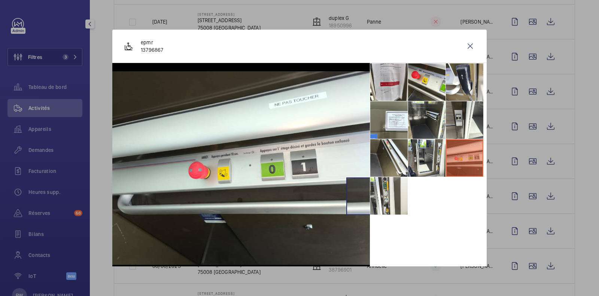
click at [365, 196] on img at bounding box center [241, 167] width 258 height 193
click at [465, 42] on wm-front-icon-button at bounding box center [470, 46] width 18 height 18
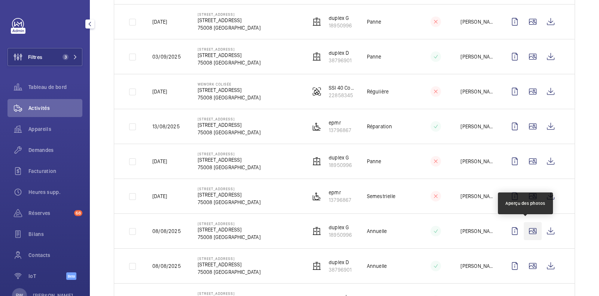
click at [528, 228] on wm-front-icon-button at bounding box center [533, 231] width 18 height 18
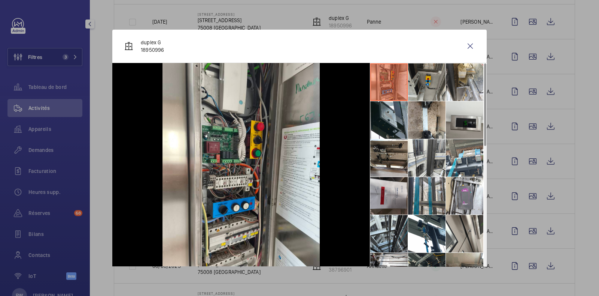
click at [421, 79] on li at bounding box center [426, 81] width 37 height 37
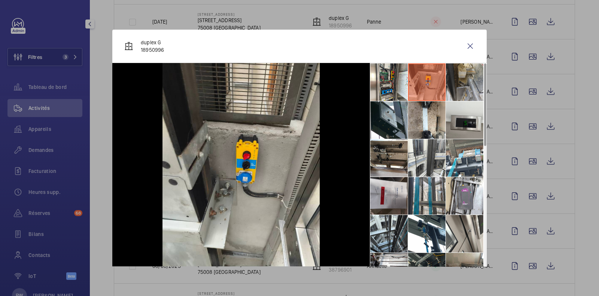
click at [453, 80] on li at bounding box center [464, 81] width 37 height 37
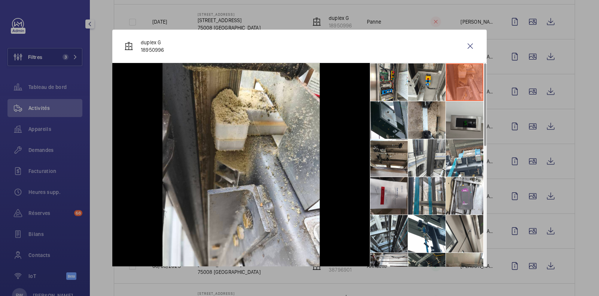
click at [451, 119] on li at bounding box center [464, 119] width 37 height 37
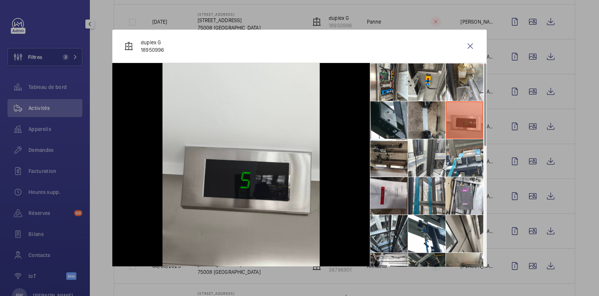
click at [422, 118] on li at bounding box center [426, 119] width 37 height 37
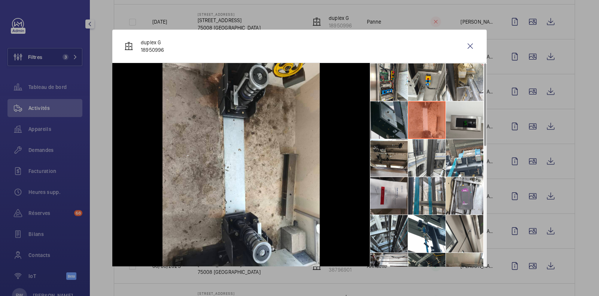
click at [383, 121] on li at bounding box center [388, 119] width 37 height 37
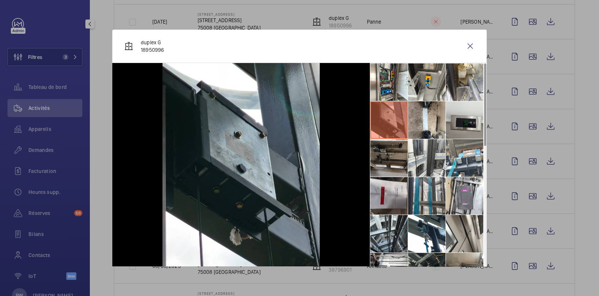
click at [381, 172] on li at bounding box center [388, 157] width 37 height 37
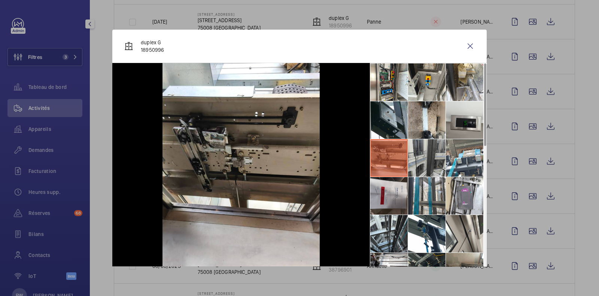
click at [413, 166] on li at bounding box center [426, 157] width 37 height 37
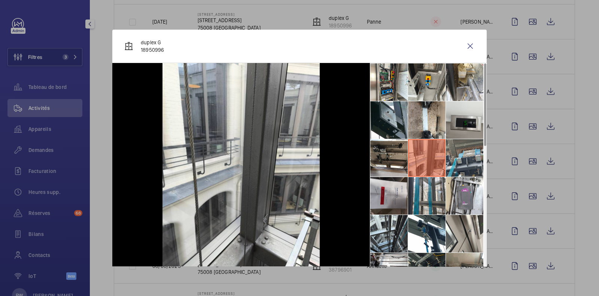
click at [462, 158] on li at bounding box center [464, 157] width 37 height 37
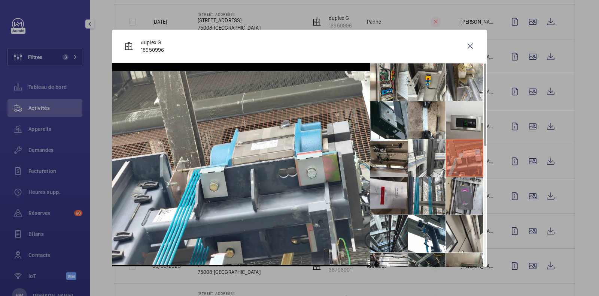
click at [461, 193] on li at bounding box center [464, 195] width 37 height 37
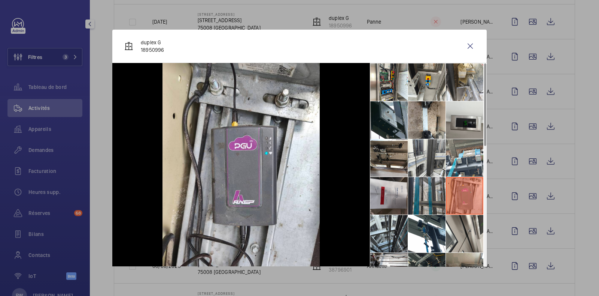
click at [421, 194] on li at bounding box center [426, 195] width 37 height 37
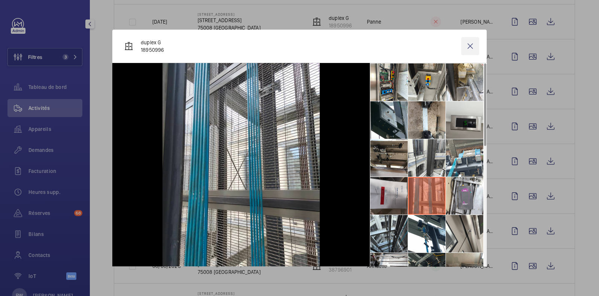
click at [461, 45] on wm-front-icon-button at bounding box center [470, 46] width 18 height 18
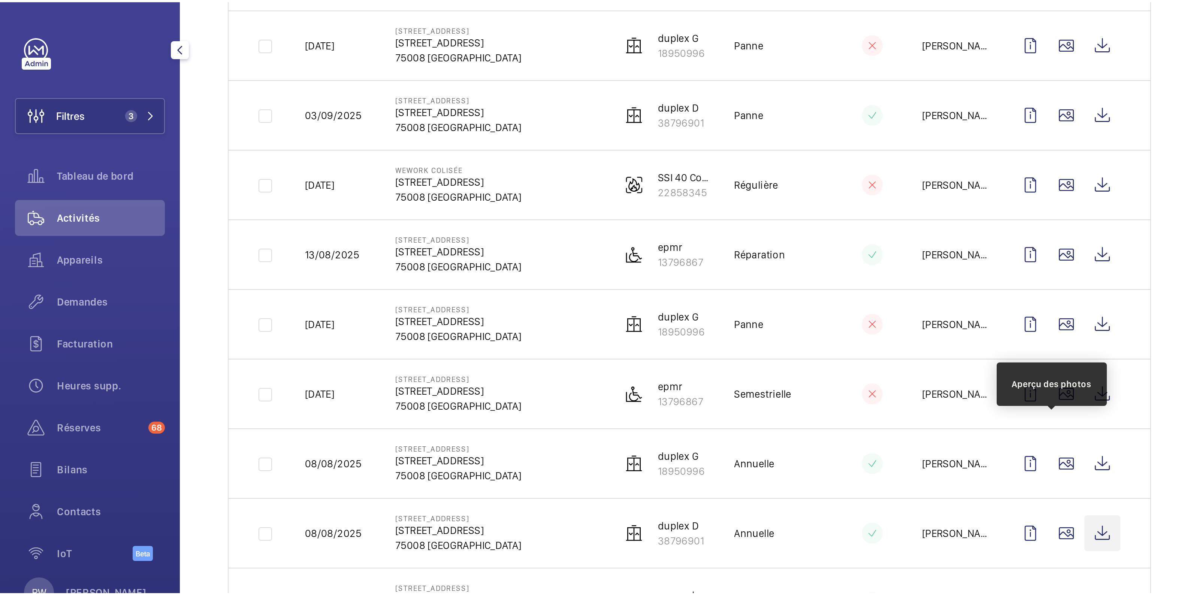
scroll to position [327, 0]
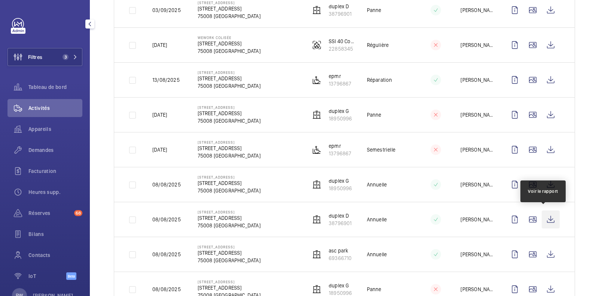
click at [542, 217] on wm-front-icon-button at bounding box center [551, 219] width 18 height 18
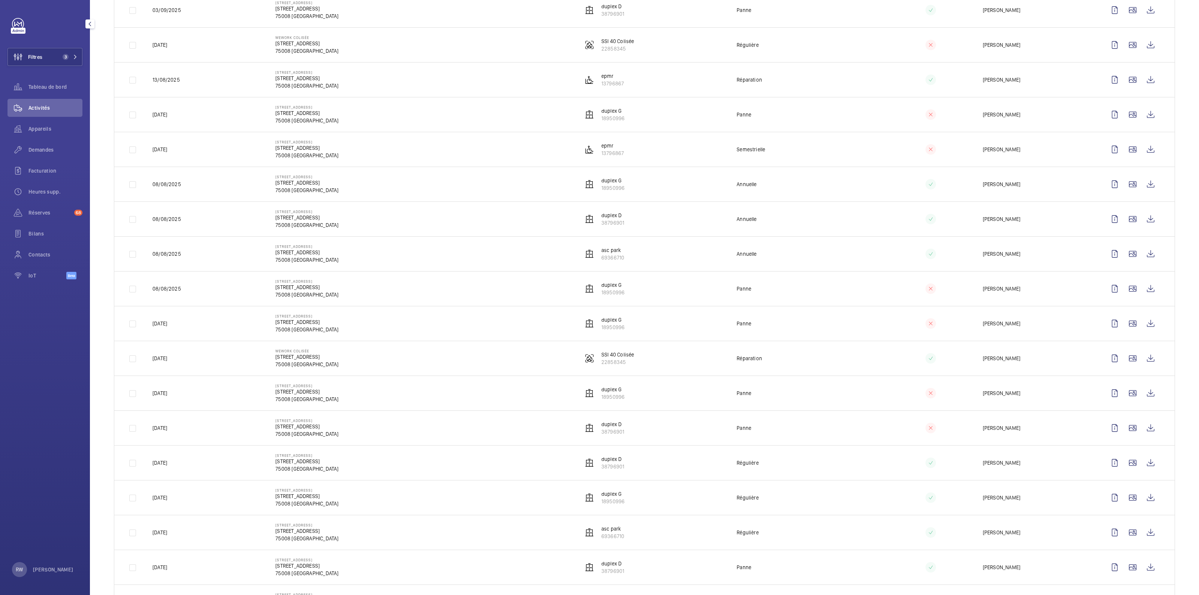
scroll to position [0, 0]
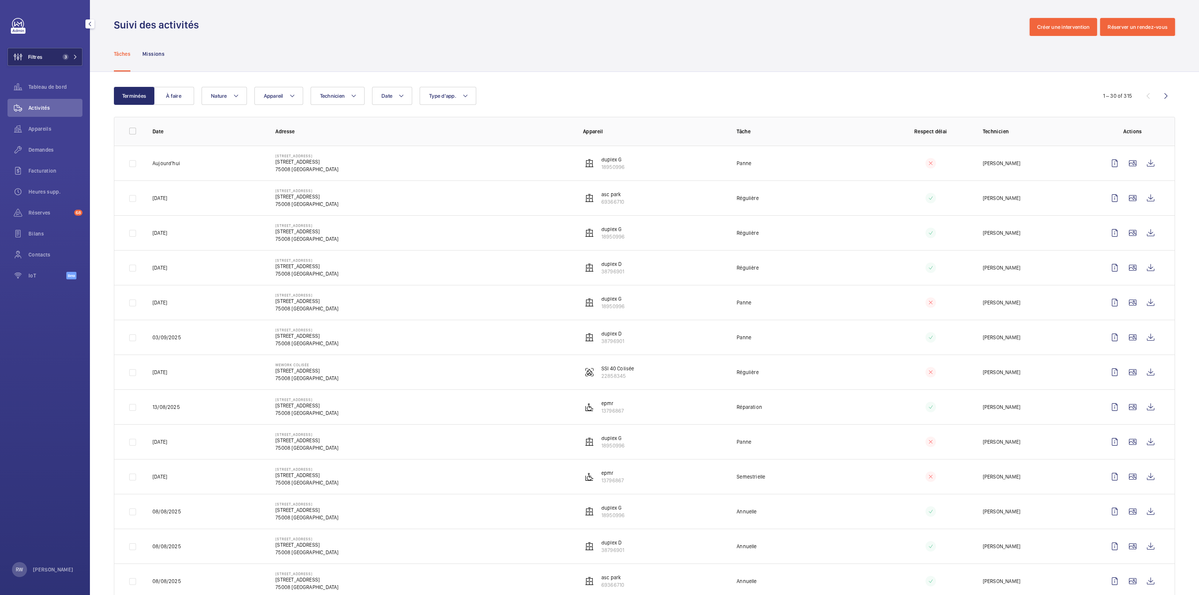
click at [61, 54] on span "3" at bounding box center [64, 57] width 9 height 6
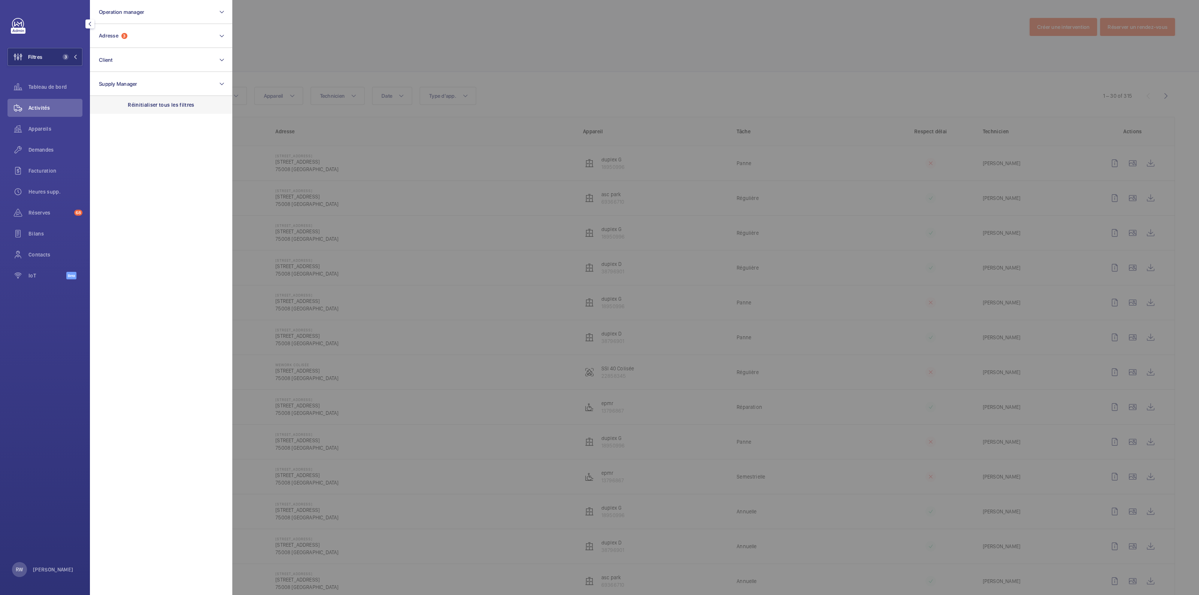
click at [154, 103] on p "Réinitialiser tous les filtres" at bounding box center [161, 104] width 67 height 7
click at [130, 27] on button "Adresse" at bounding box center [161, 36] width 142 height 24
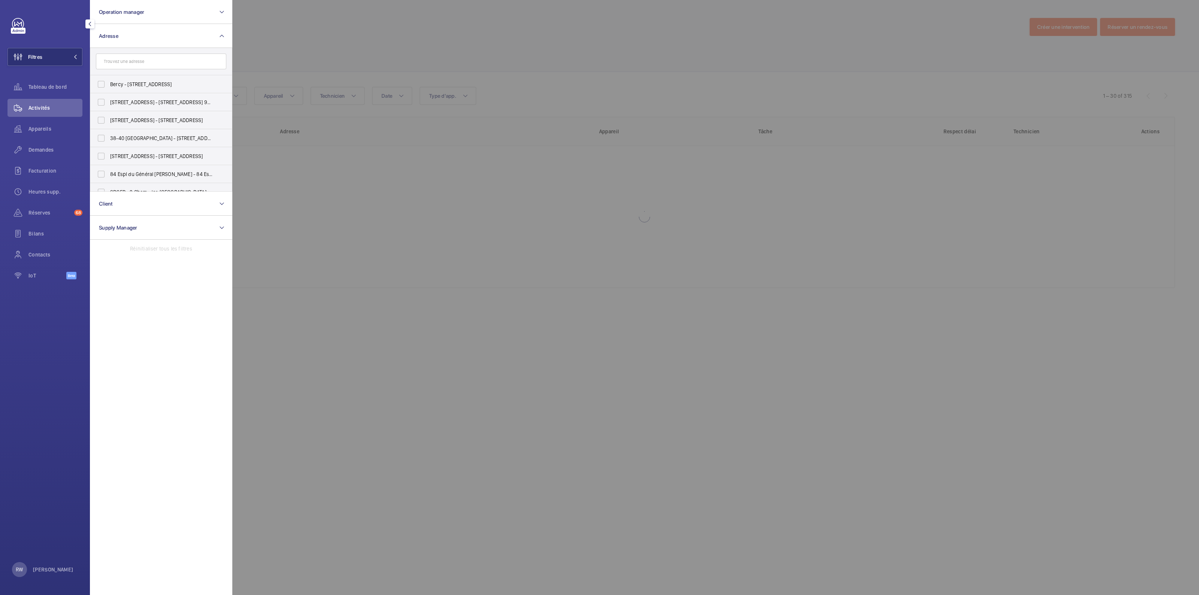
click at [133, 60] on input "text" at bounding box center [161, 62] width 130 height 16
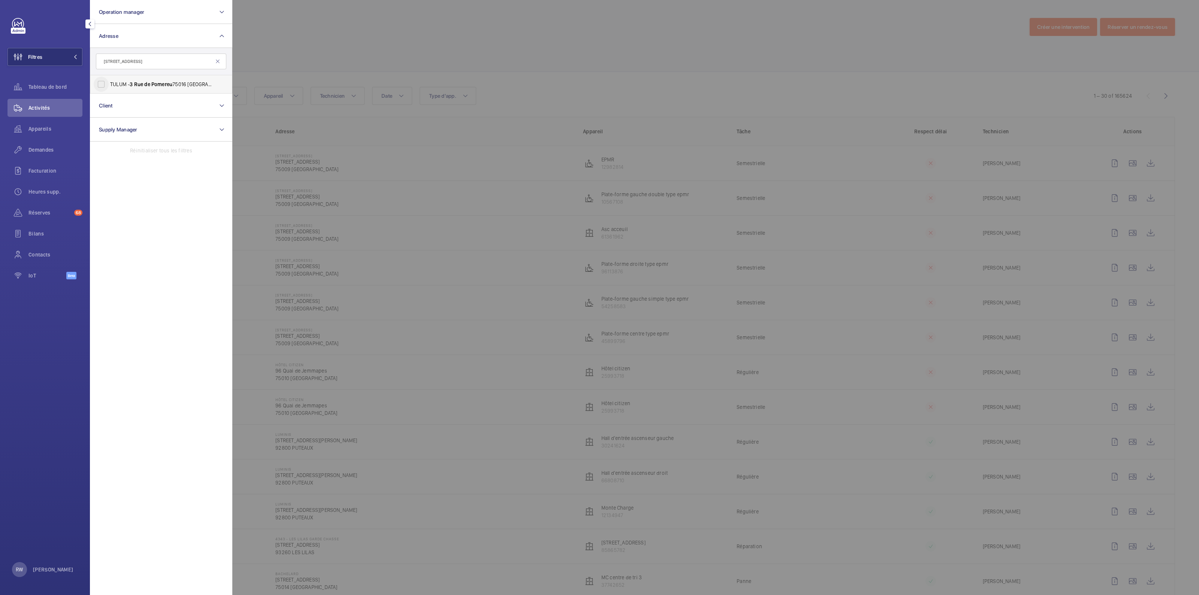
type input "[STREET_ADDRESS]"
click at [102, 82] on input "TULUM - [STREET_ADDRESS] - [STREET_ADDRESS]" at bounding box center [101, 84] width 15 height 15
checkbox input "true"
click at [378, 36] on div at bounding box center [831, 297] width 1199 height 595
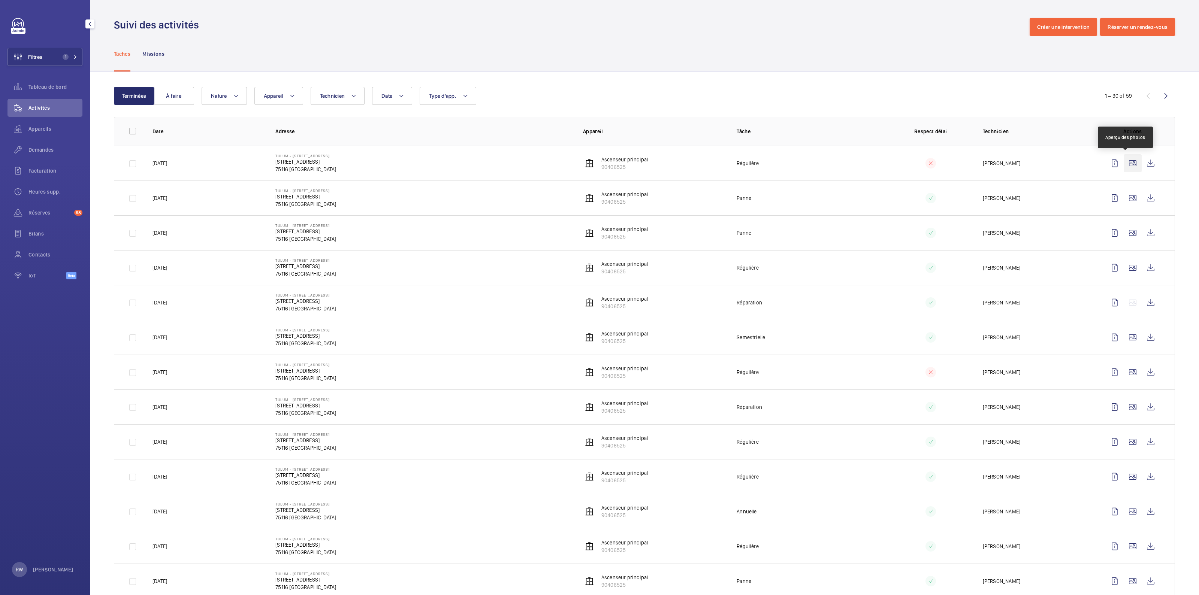
click at [599, 164] on wm-front-icon-button at bounding box center [1132, 163] width 18 height 18
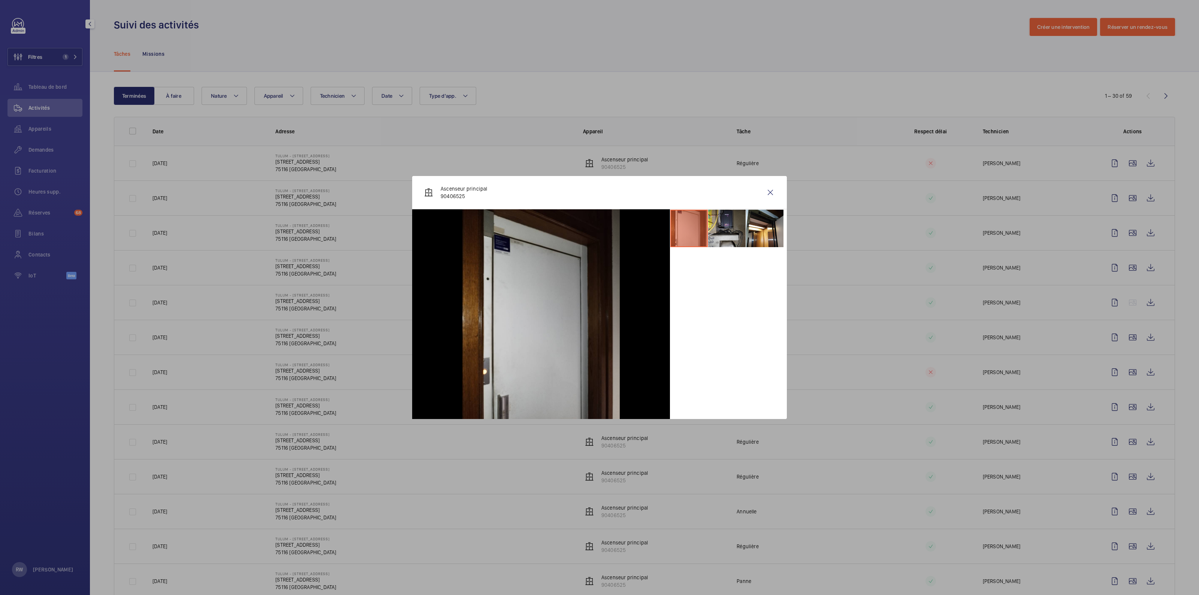
click at [599, 229] on li at bounding box center [726, 228] width 37 height 37
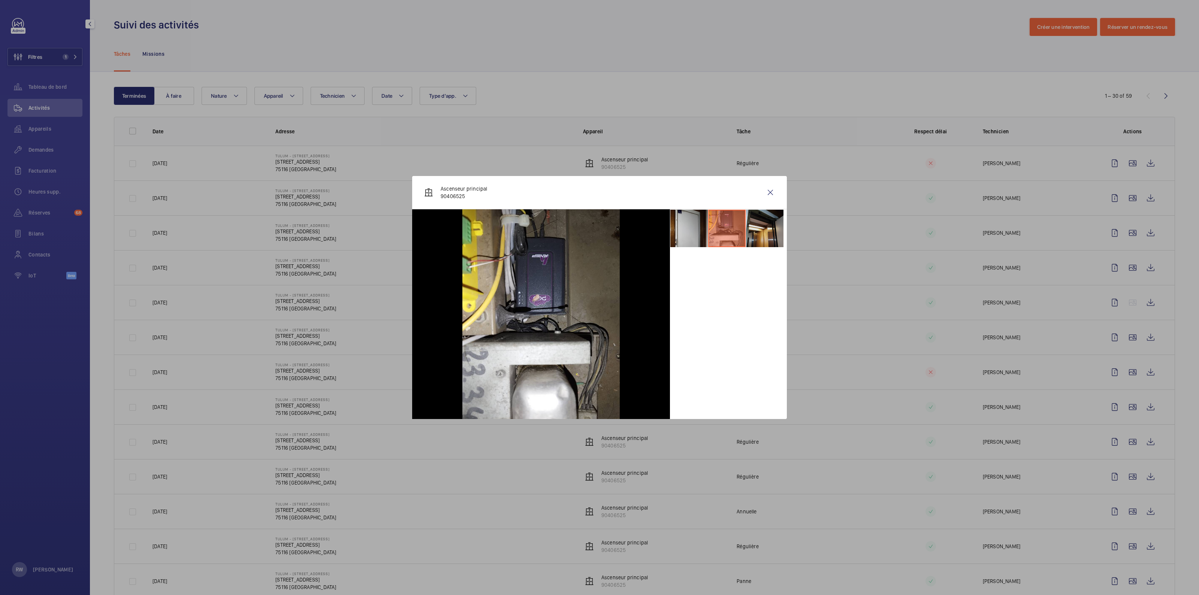
click at [599, 228] on li at bounding box center [764, 228] width 37 height 37
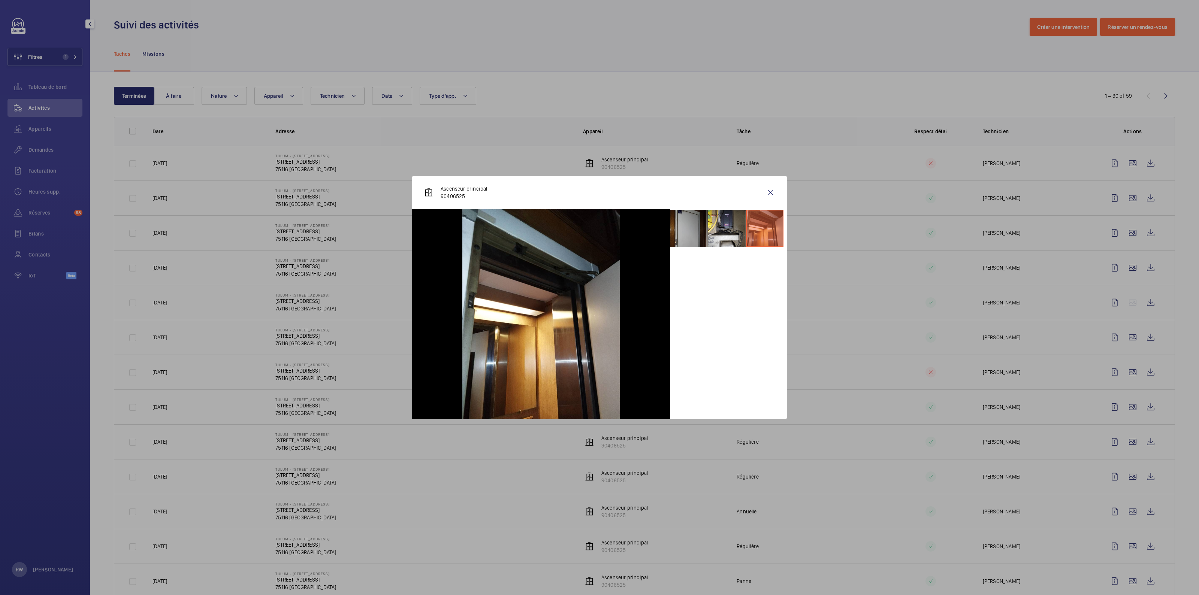
click at [599, 234] on li at bounding box center [688, 228] width 37 height 37
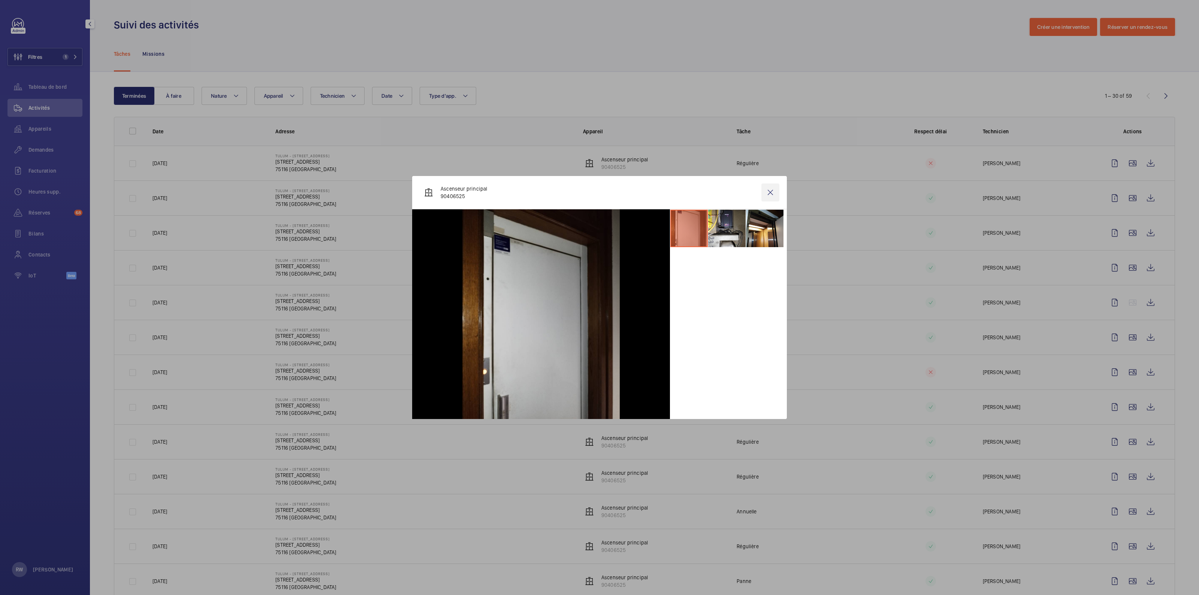
click at [599, 190] on wm-front-icon-button at bounding box center [770, 193] width 18 height 18
